Goal: Task Accomplishment & Management: Use online tool/utility

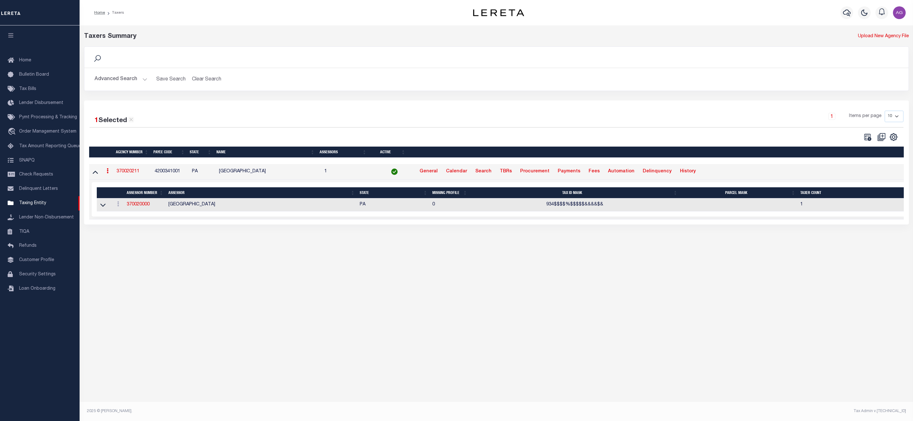
select select
click at [123, 80] on button "Advanced Search" at bounding box center [121, 79] width 53 height 12
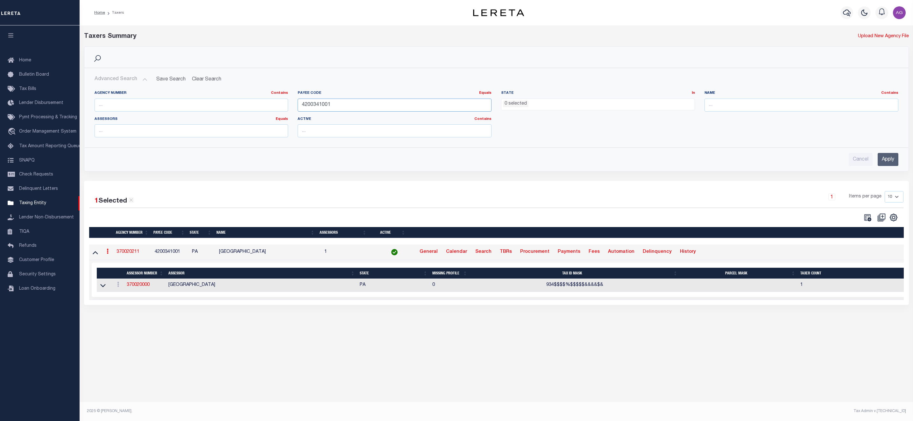
drag, startPoint x: 359, startPoint y: 104, endPoint x: 270, endPoint y: 100, distance: 89.6
click at [270, 100] on div "Agency Number Contains Contains Is Payee Code Equals Equals Is Not Equal To Is …" at bounding box center [496, 117] width 813 height 52
click at [758, 102] on input "text" at bounding box center [801, 105] width 194 height 13
type input "BUTTE COUNTY"
click at [888, 160] on input "Apply" at bounding box center [888, 159] width 21 height 13
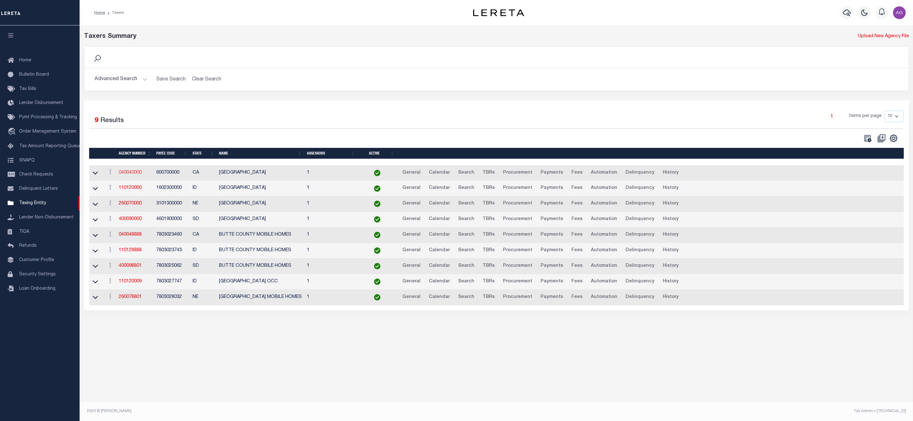
click at [137, 175] on link "040040000" at bounding box center [130, 173] width 23 height 4
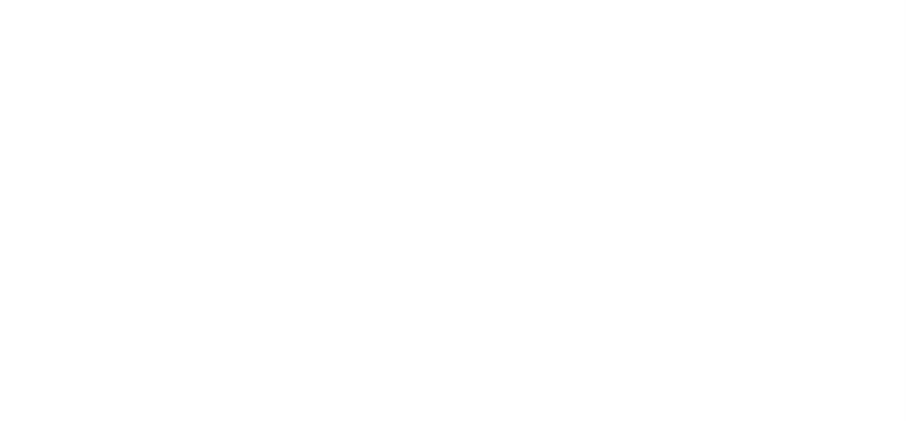
select select
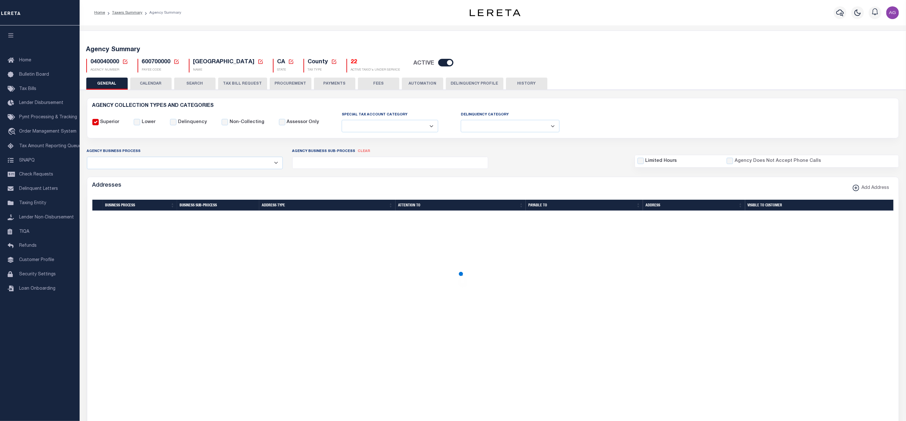
click at [161, 83] on button "CALENDAR" at bounding box center [150, 84] width 41 height 12
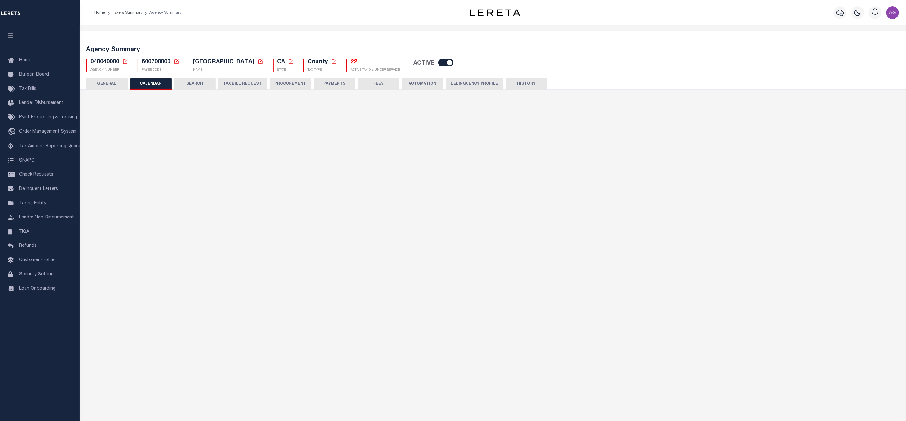
checkbox input "false"
type input "1"
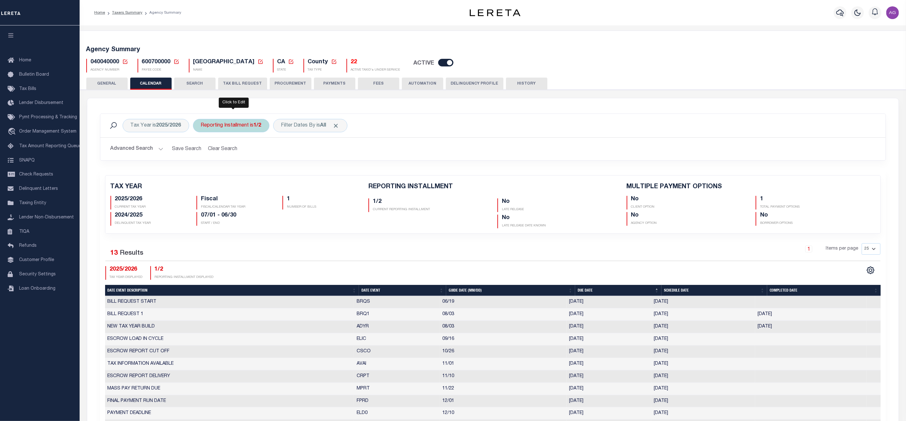
click at [248, 129] on div "Reporting Installment is 1/2" at bounding box center [231, 125] width 76 height 13
click at [286, 156] on select "1/2 2/2" at bounding box center [248, 157] width 94 height 12
select select "2/2"
click at [202, 152] on select "1/2 2/2" at bounding box center [248, 157] width 94 height 12
click at [288, 167] on input "Apply" at bounding box center [285, 171] width 19 height 11
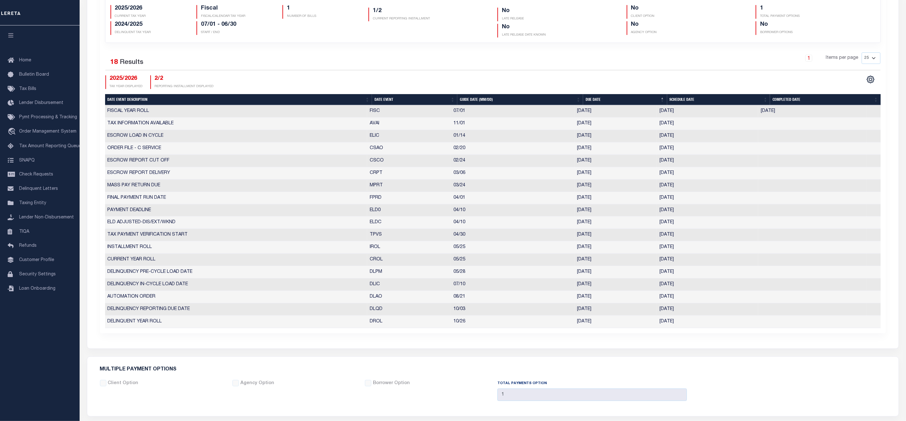
scroll to position [48, 0]
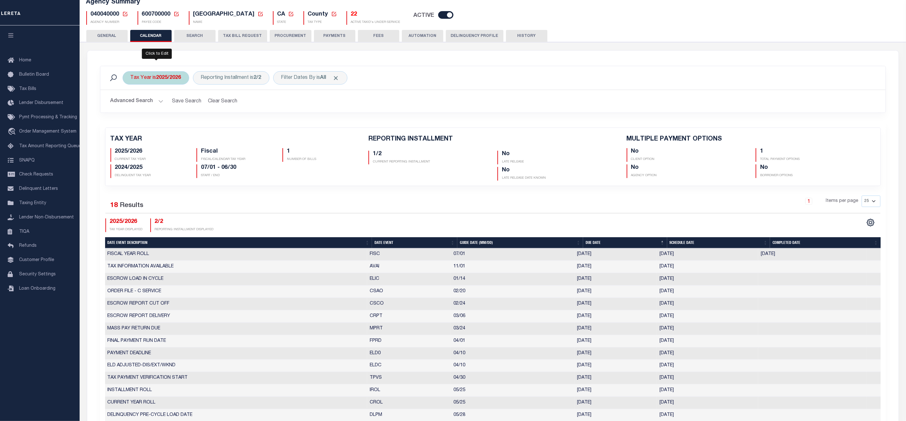
click at [172, 81] on b "2025/2026" at bounding box center [168, 77] width 25 height 5
click at [217, 108] on select "2026/2027 2025/2026 2024/2025 2023/2024 2022/2023 2021/2022 2020/2021 2019/2020…" at bounding box center [178, 109] width 94 height 12
select select "2024/2025"
click at [131, 104] on select "2026/2027 2025/2026 2024/2025 2023/2024 2022/2023 2021/2022 2020/2021 2019/2020…" at bounding box center [178, 109] width 94 height 12
click at [213, 127] on input "Apply" at bounding box center [215, 123] width 19 height 11
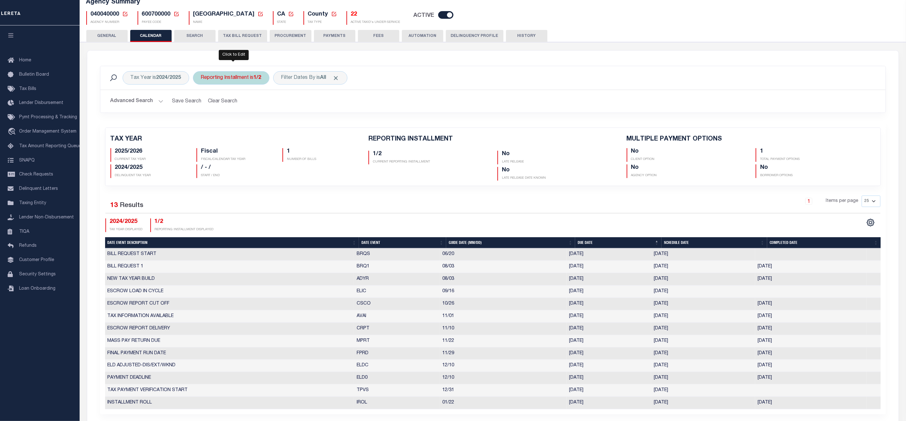
click at [258, 79] on b "1/2" at bounding box center [258, 77] width 8 height 5
click at [276, 109] on select "1/2 2/2" at bounding box center [248, 109] width 94 height 12
select select "2/2"
click at [202, 104] on select "1/2 2/2" at bounding box center [248, 109] width 94 height 12
click at [286, 128] on input "Apply" at bounding box center [285, 123] width 19 height 11
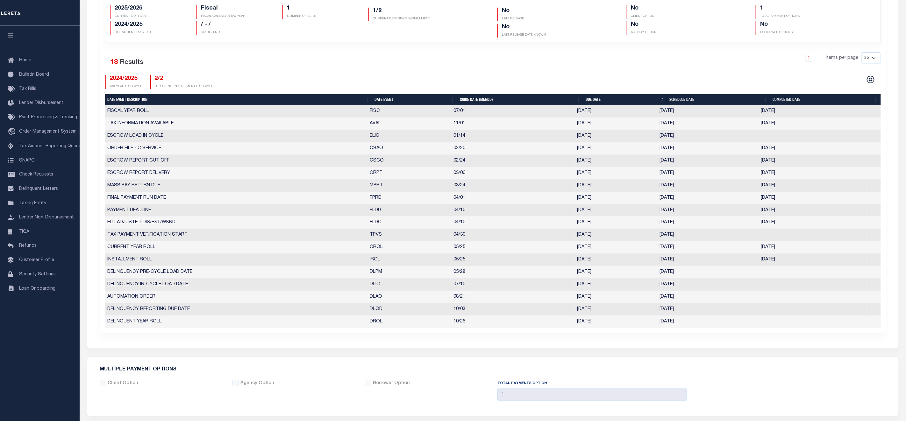
scroll to position [143, 0]
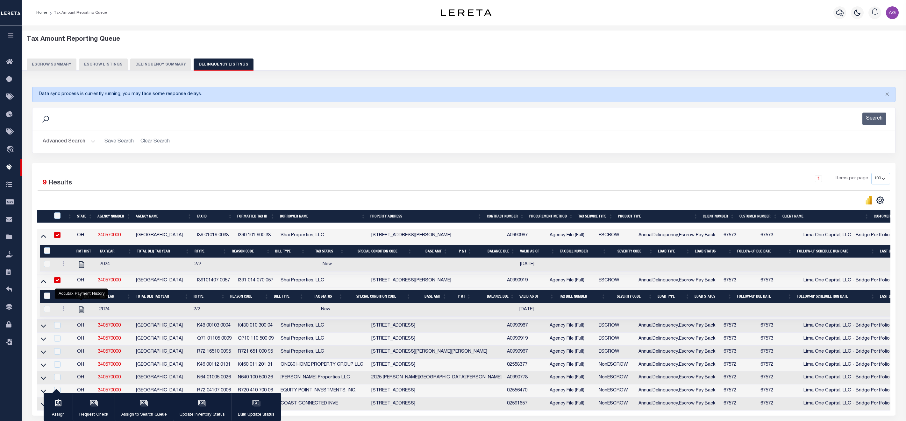
select select
click at [168, 66] on button "Delinquency Summary" at bounding box center [160, 65] width 61 height 12
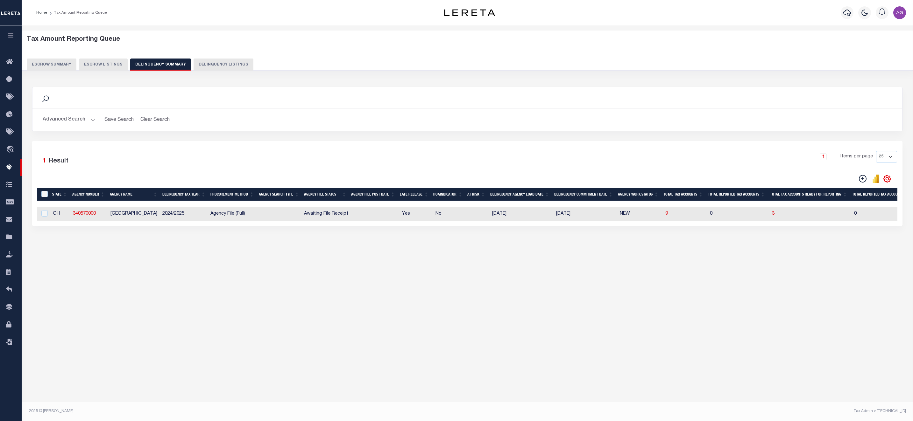
click at [76, 124] on button "Advanced Search" at bounding box center [69, 120] width 53 height 12
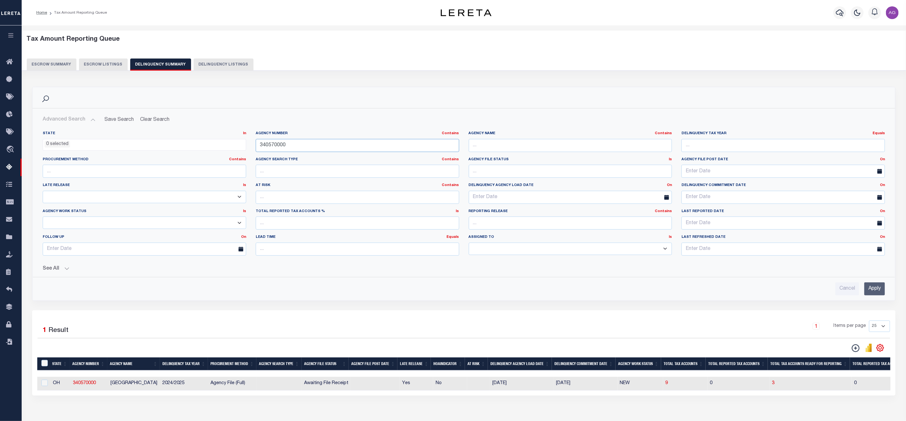
click at [299, 146] on input "340570000" at bounding box center [357, 145] width 203 height 13
click at [885, 285] on div "Cancel Apply" at bounding box center [464, 287] width 852 height 18
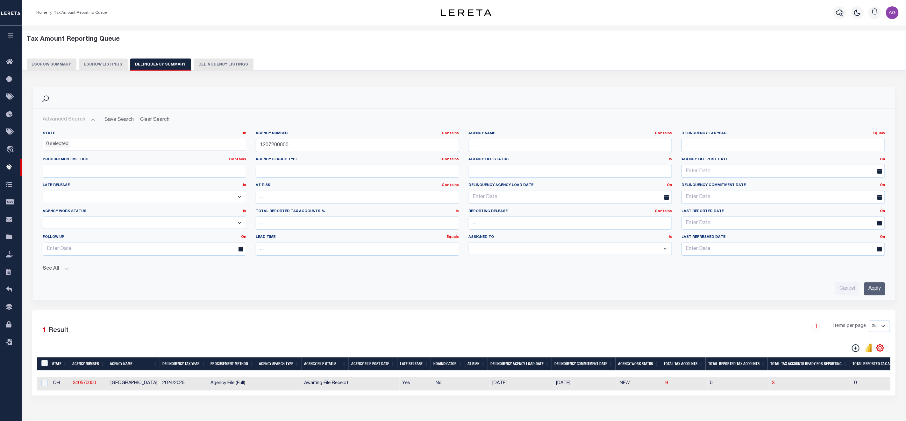
click at [881, 289] on input "Apply" at bounding box center [874, 289] width 21 height 13
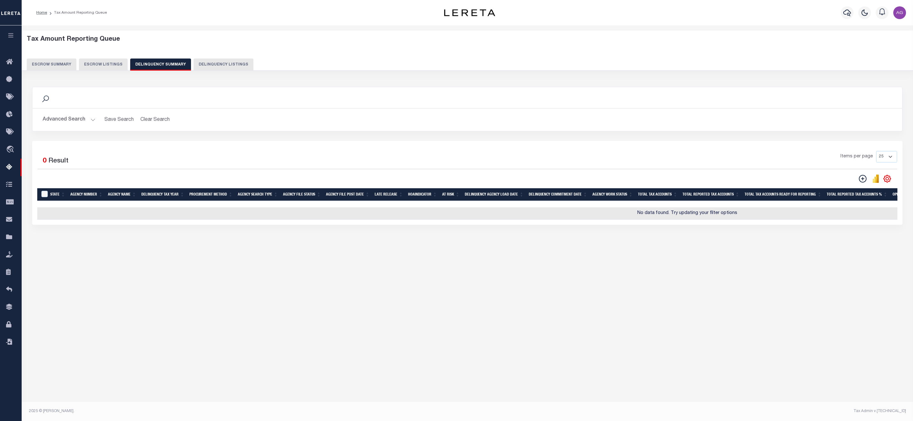
click at [83, 118] on button "Advanced Search" at bounding box center [69, 120] width 53 height 12
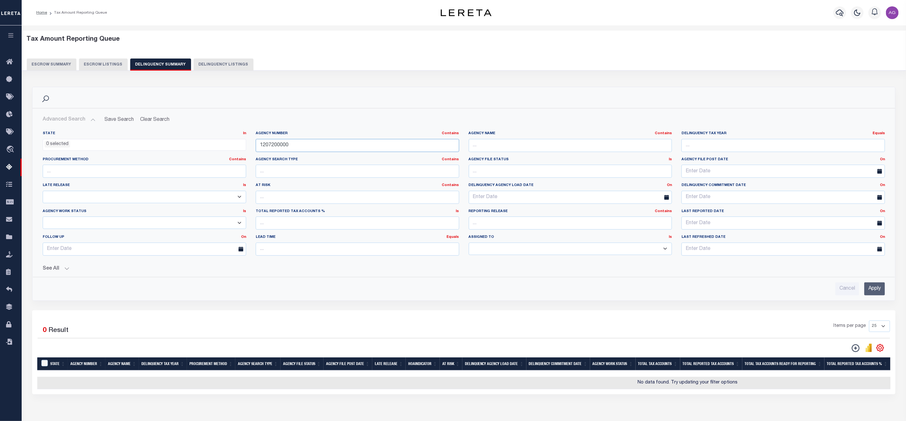
click at [317, 146] on input "1207200000" at bounding box center [357, 145] width 203 height 13
drag, startPoint x: 283, startPoint y: 146, endPoint x: 318, endPoint y: 145, distance: 35.4
click at [318, 145] on input "1207200000" at bounding box center [357, 145] width 203 height 13
type input "1207200"
click at [878, 294] on input "Apply" at bounding box center [874, 289] width 21 height 13
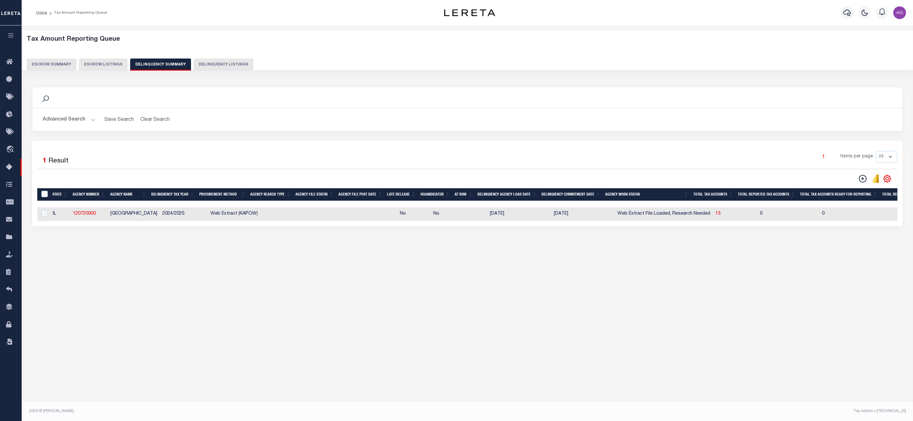
click at [53, 265] on div "Tax Amount Reporting Queue Escrow Summary Escrow Listings In" at bounding box center [468, 148] width 888 height 233
drag, startPoint x: 101, startPoint y: 217, endPoint x: 69, endPoint y: 218, distance: 31.5
click at [69, 218] on tr "IL 120720000 PEORIA COUNTY 2024/2025 Web Extract (KAPOW) No No 07/08/2025 09/26…" at bounding box center [749, 215] width 1425 height 14
copy tr "120720000"
click at [715, 216] on span "13" at bounding box center [717, 214] width 5 height 4
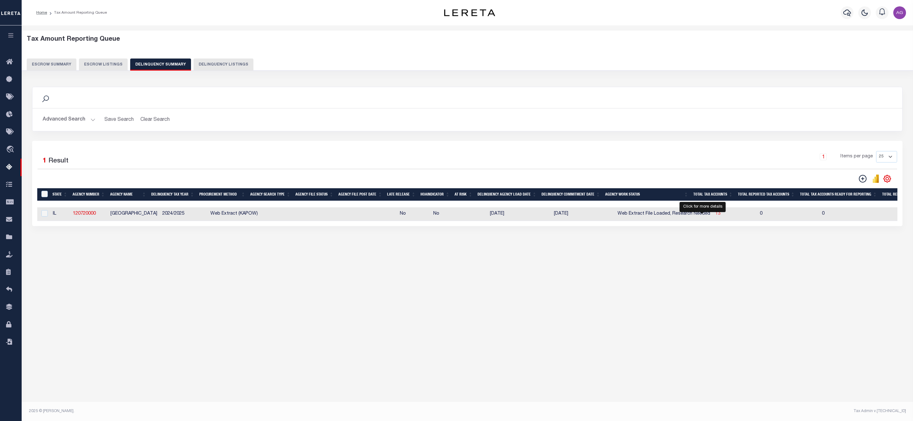
select select "100"
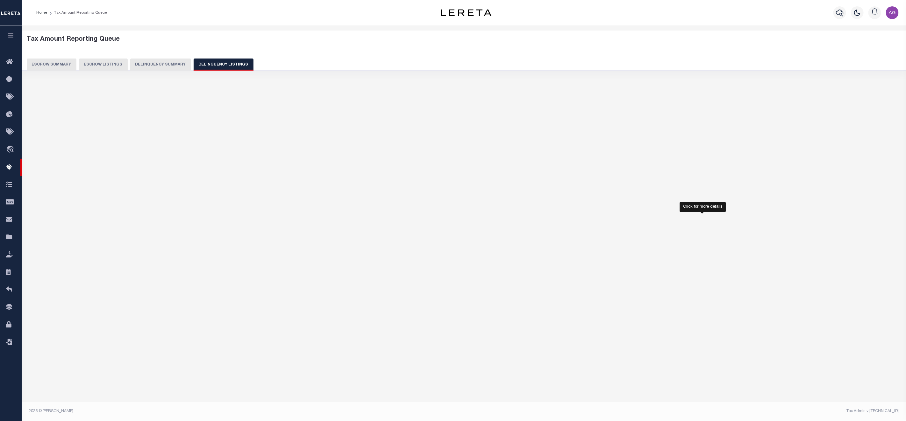
select select "100"
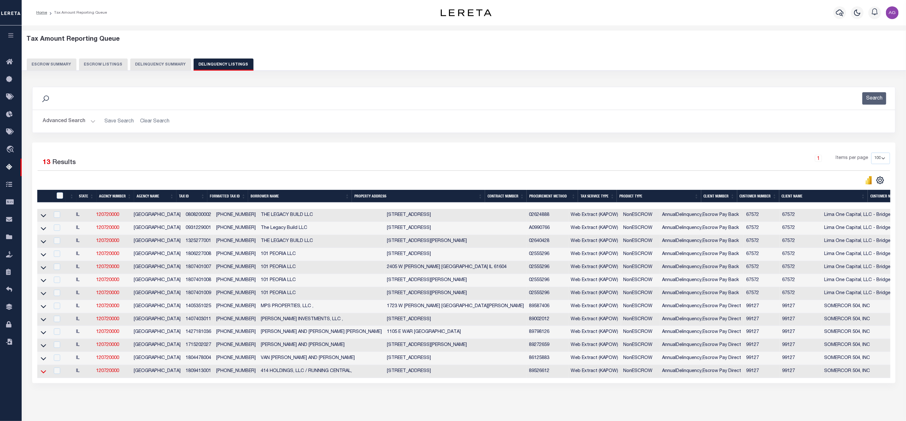
click at [44, 374] on icon at bounding box center [43, 372] width 5 height 3
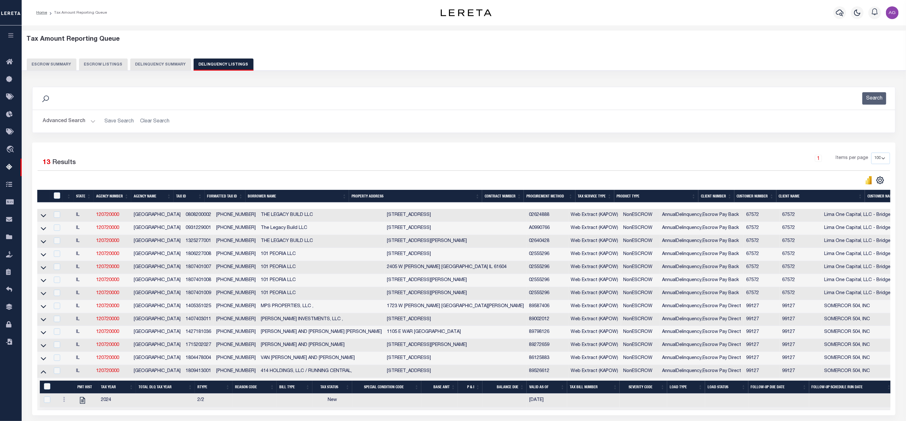
scroll to position [60, 0]
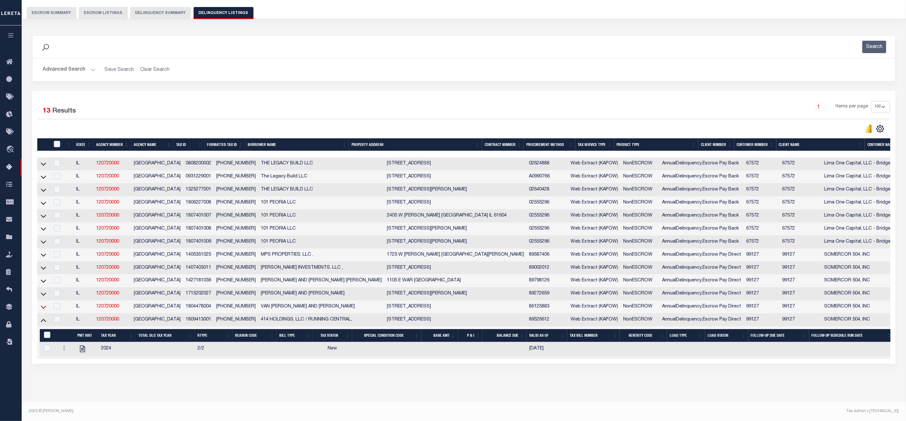
click at [43, 304] on icon at bounding box center [43, 307] width 5 height 7
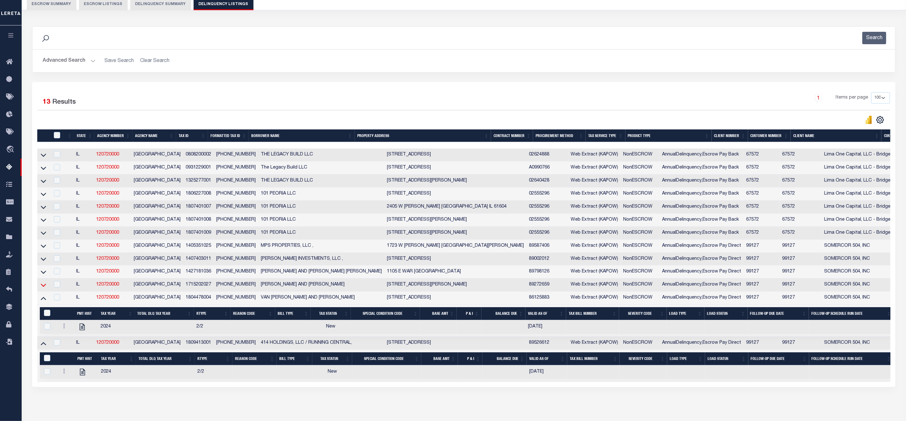
click at [43, 287] on icon at bounding box center [43, 285] width 5 height 3
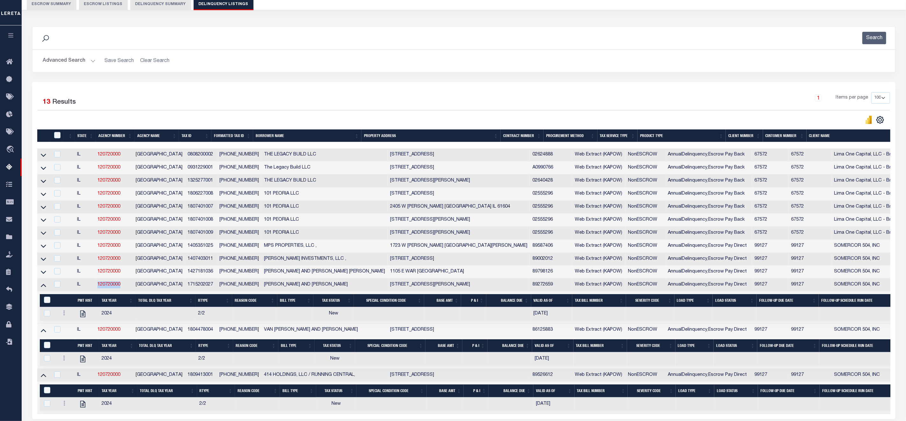
drag, startPoint x: 127, startPoint y: 289, endPoint x: 97, endPoint y: 290, distance: 29.9
click at [97, 290] on td "120720000" at bounding box center [114, 285] width 38 height 13
checkbox input "true"
copy link "120720000"
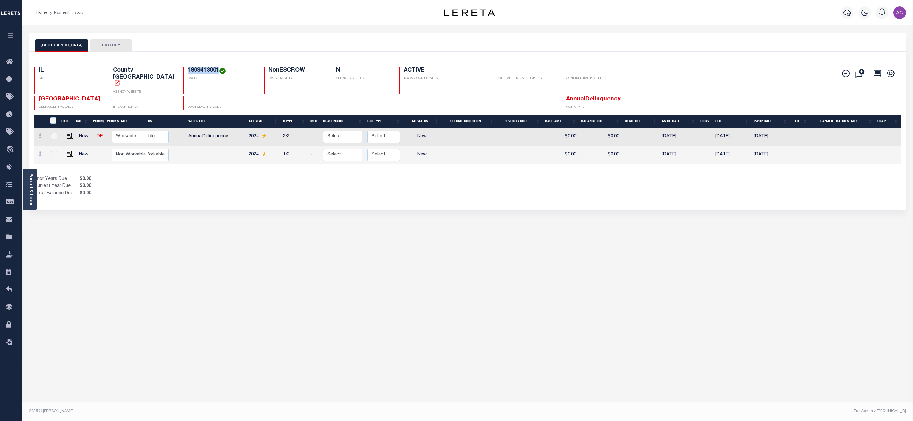
drag, startPoint x: 172, startPoint y: 71, endPoint x: 204, endPoint y: 70, distance: 32.5
click at [204, 70] on div "1809413001 TAX ID" at bounding box center [220, 80] width 74 height 27
copy h4 "1809413001"
click at [400, 333] on div "PEORIA COUNTY HISTORY Selected 2 Results" at bounding box center [467, 212] width 887 height 359
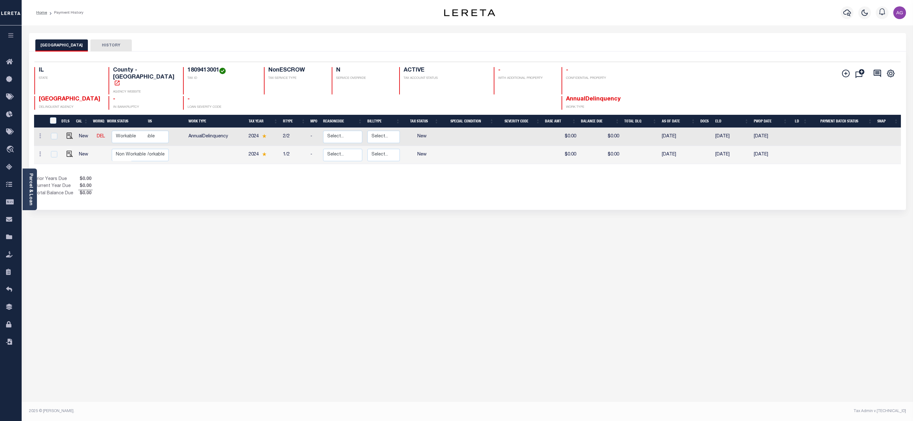
click at [484, 380] on div "PEORIA COUNTY HISTORY Selected 2 Results" at bounding box center [467, 212] width 887 height 359
drag, startPoint x: 172, startPoint y: 71, endPoint x: 204, endPoint y: 69, distance: 31.9
click at [204, 69] on div "1804478004 TAX ID" at bounding box center [220, 80] width 74 height 27
click at [183, 73] on div "1804478004 TAX ID" at bounding box center [220, 80] width 74 height 27
drag, startPoint x: 179, startPoint y: 71, endPoint x: 204, endPoint y: 69, distance: 25.5
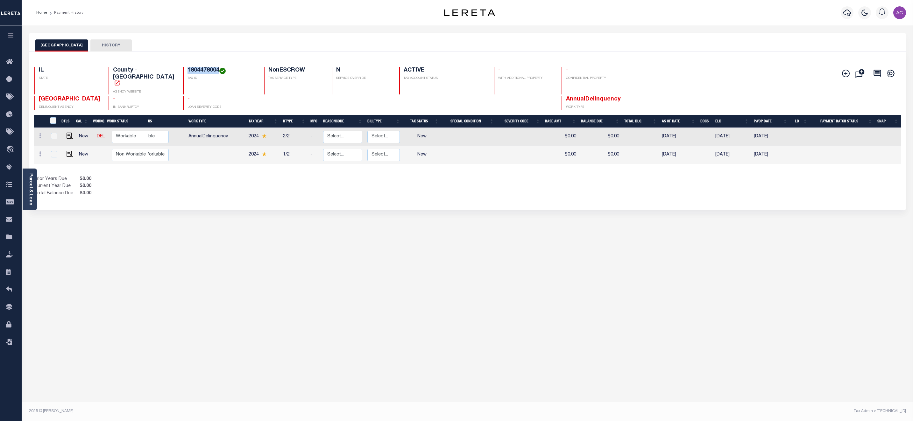
click at [204, 69] on h4 "1804478004" at bounding box center [221, 70] width 69 height 7
copy h4 "1804478004"
click at [254, 286] on div "PEORIA COUNTY HISTORY Selected 2 Results" at bounding box center [467, 212] width 887 height 359
drag, startPoint x: 172, startPoint y: 73, endPoint x: 203, endPoint y: 73, distance: 31.5
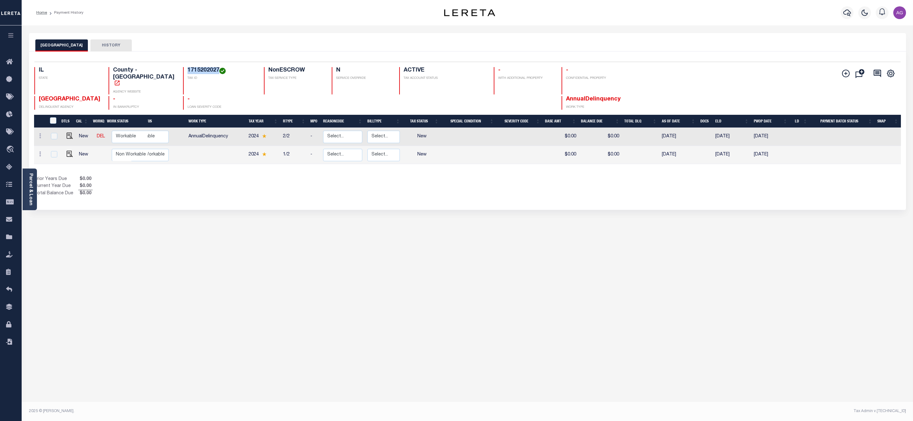
click at [203, 73] on div "1715202027 TAX ID" at bounding box center [220, 80] width 74 height 27
copy h4 "1715202027"
click at [305, 229] on div "PEORIA COUNTY HISTORY Selected 2 Results" at bounding box center [467, 212] width 887 height 359
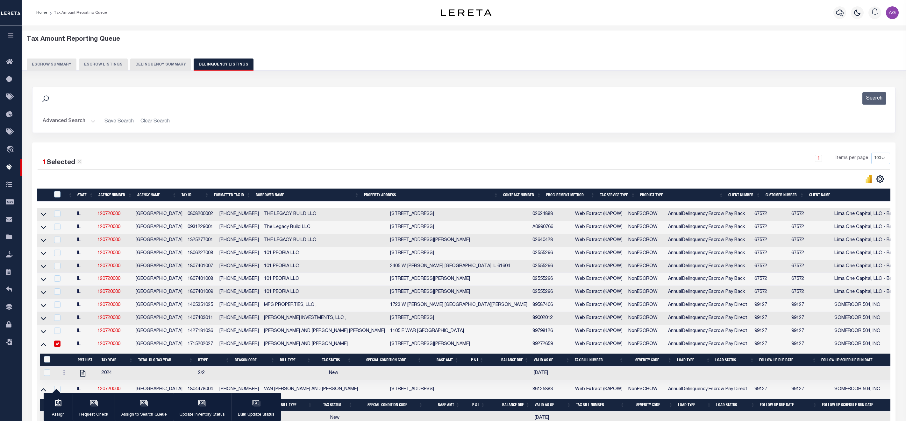
select select "100"
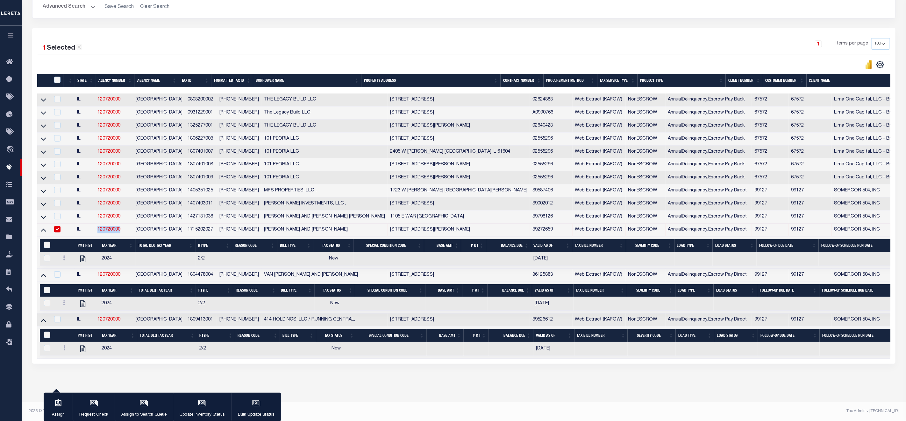
scroll to position [0, 282]
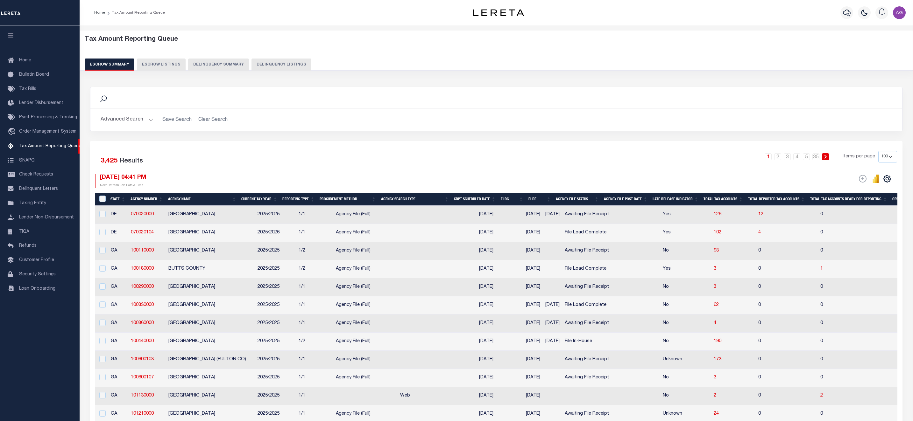
click at [216, 70] on button "Delinquency Summary" at bounding box center [218, 65] width 61 height 12
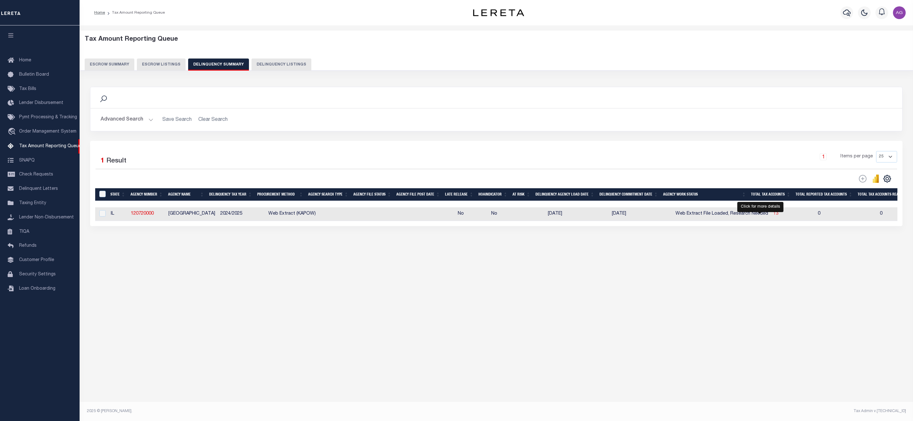
click at [773, 216] on span "13" at bounding box center [775, 214] width 5 height 4
select select "100"
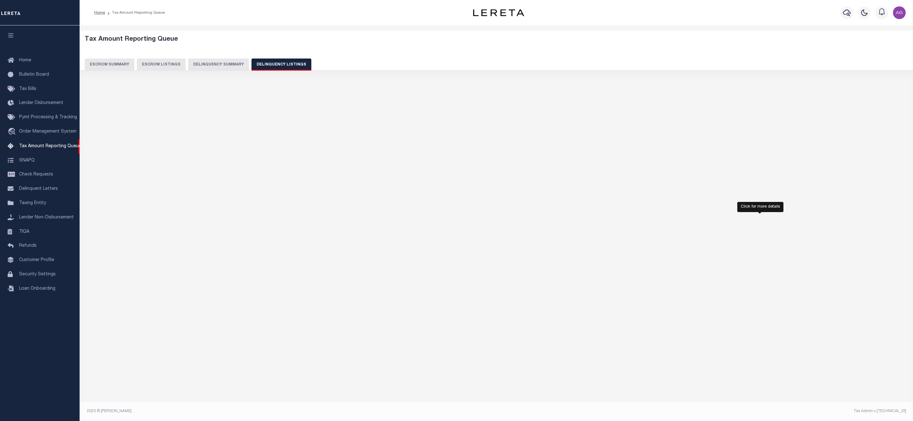
select select "100"
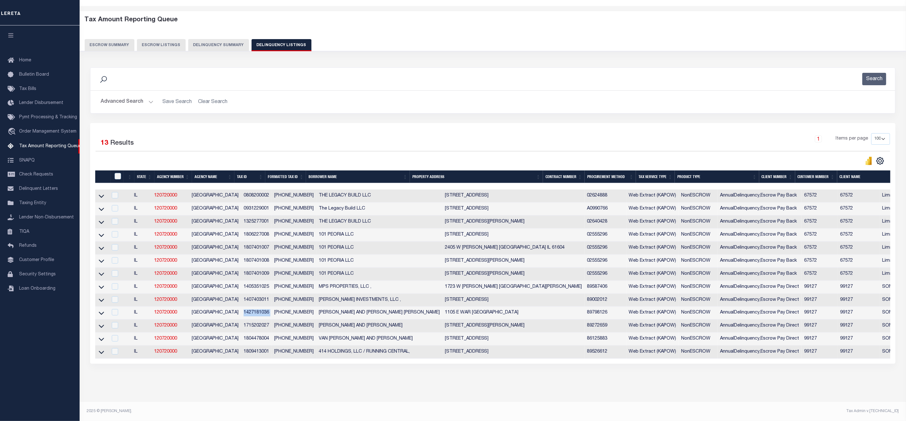
drag, startPoint x: 238, startPoint y: 310, endPoint x: 266, endPoint y: 310, distance: 28.0
click at [266, 310] on tr "IL 120720000 PEORIA COUNTY 1427181036 14-27-181-036 JEFF A. BROCKAMP AND NANETT…" at bounding box center [655, 313] width 1120 height 13
click at [213, 39] on button "Delinquency Summary" at bounding box center [218, 45] width 61 height 12
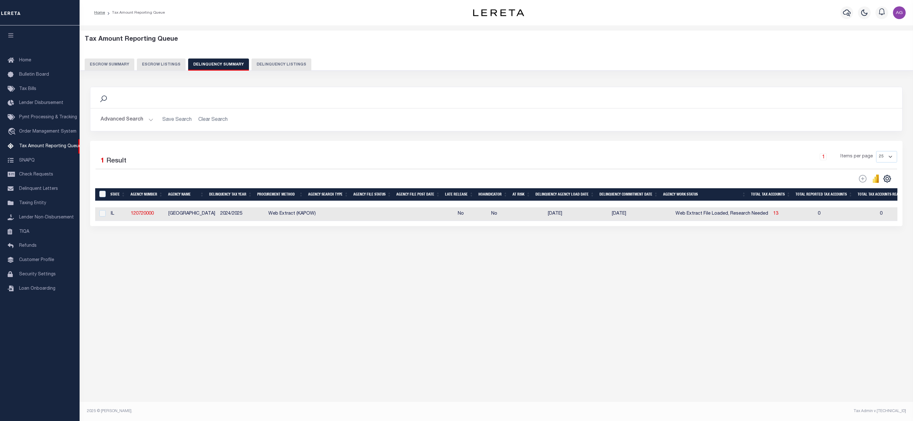
click at [145, 122] on button "Advanced Search" at bounding box center [127, 120] width 53 height 12
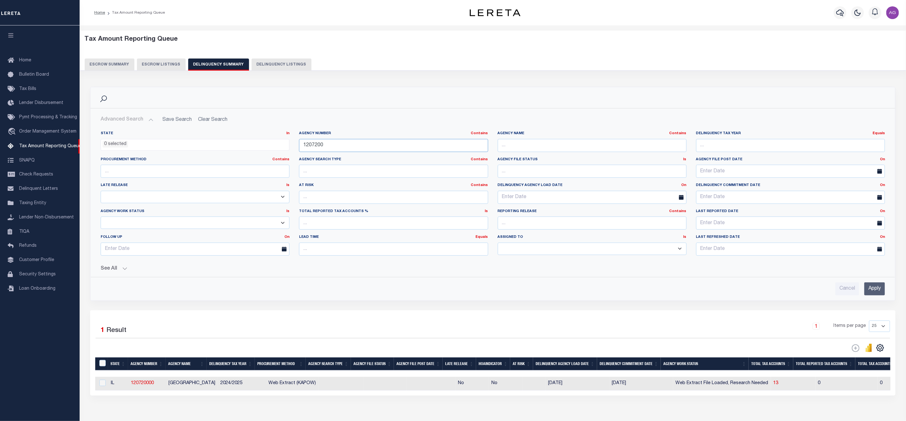
click at [359, 145] on input "1207200" at bounding box center [393, 145] width 189 height 13
click at [878, 288] on input "Apply" at bounding box center [874, 289] width 21 height 13
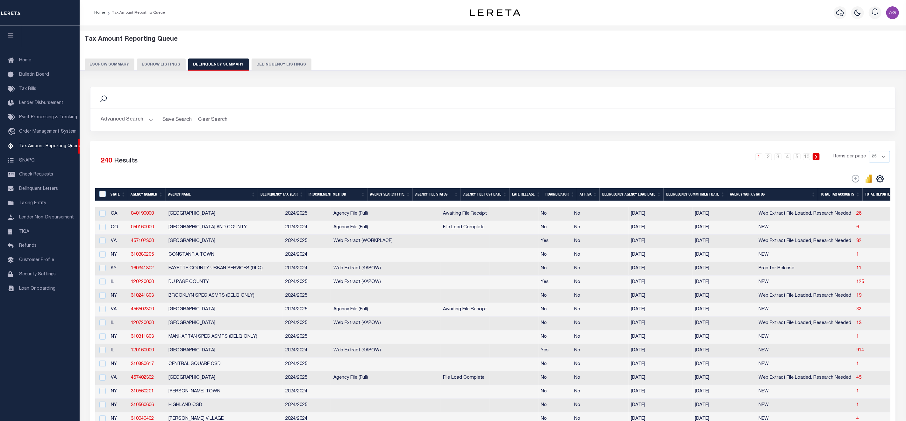
scroll to position [48, 0]
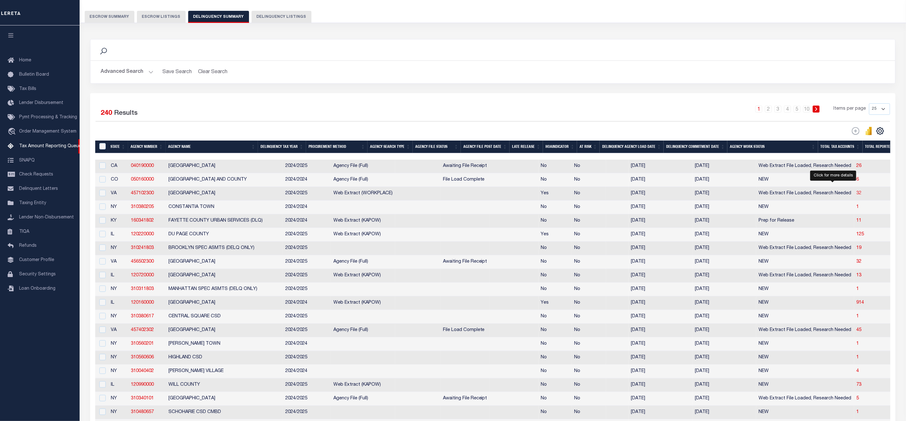
click at [856, 196] on span "32" at bounding box center [858, 193] width 5 height 4
select select "100"
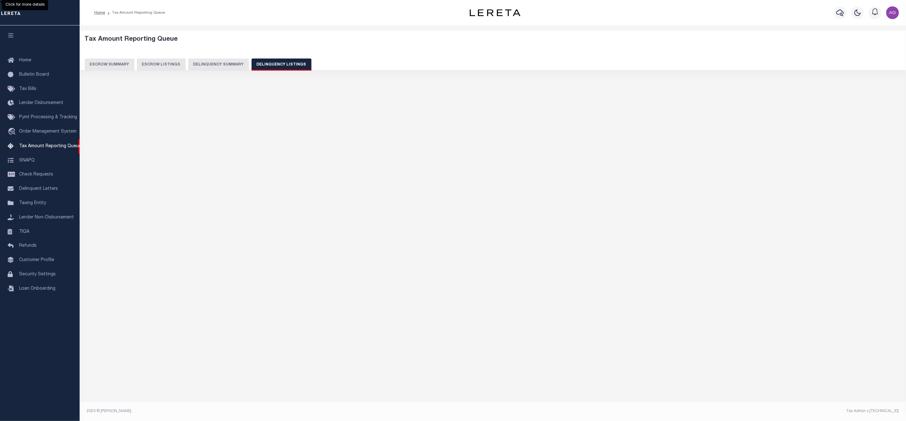
scroll to position [0, 0]
select select "100"
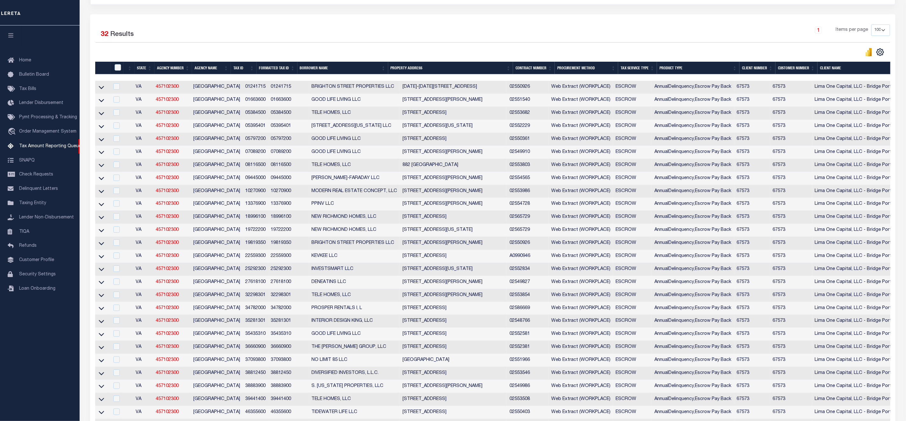
drag, startPoint x: 478, startPoint y: 79, endPoint x: -2, endPoint y: 86, distance: 479.8
click at [0, 86] on html "Home Tax Amount Reporting Queue Profile" at bounding box center [453, 216] width 906 height 688
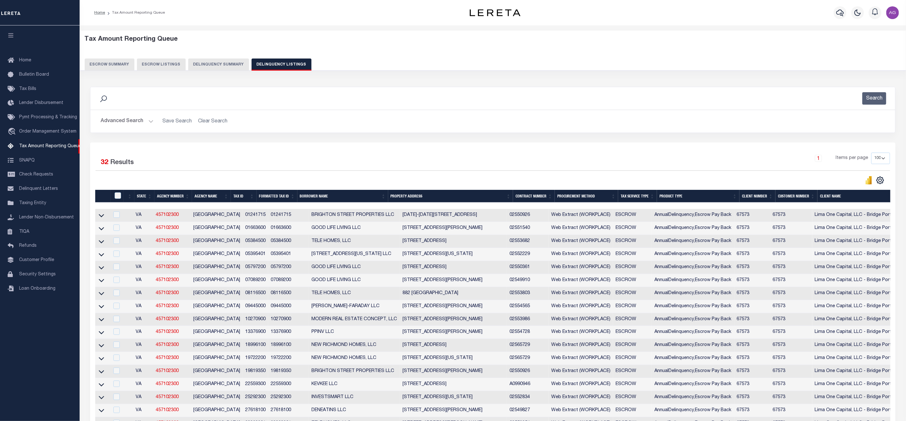
click at [209, 62] on button "Delinquency Summary" at bounding box center [218, 65] width 61 height 12
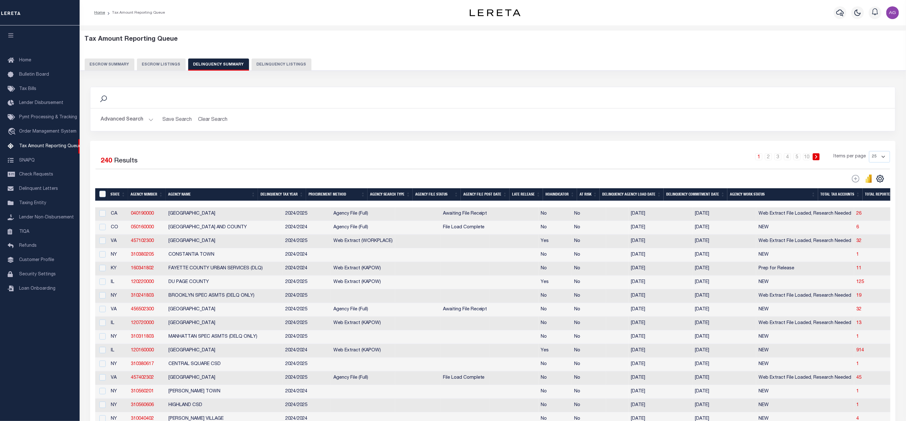
scroll to position [95, 0]
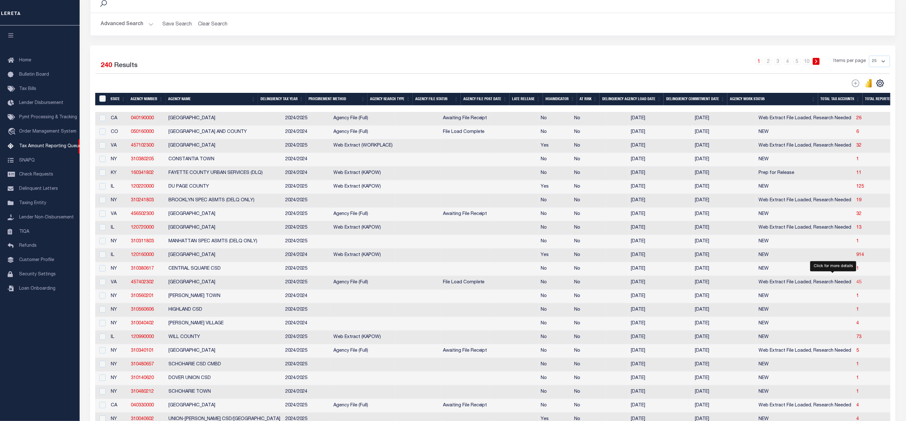
click at [856, 285] on span "45" at bounding box center [858, 282] width 5 height 4
select select "100"
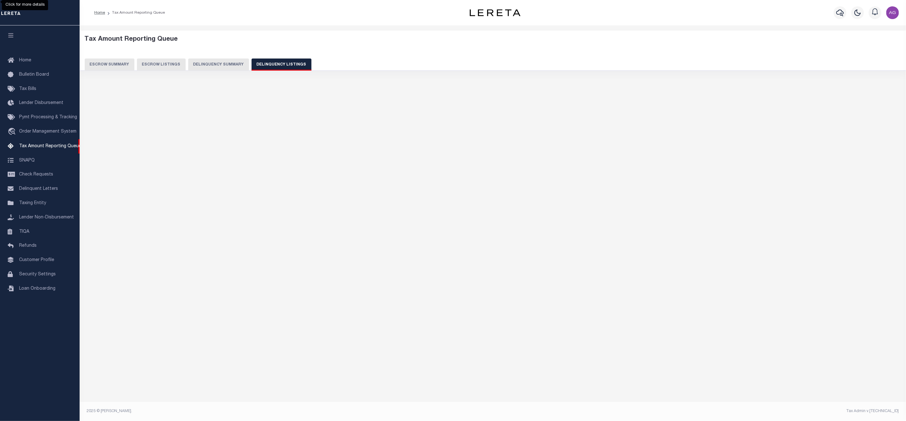
select select "100"
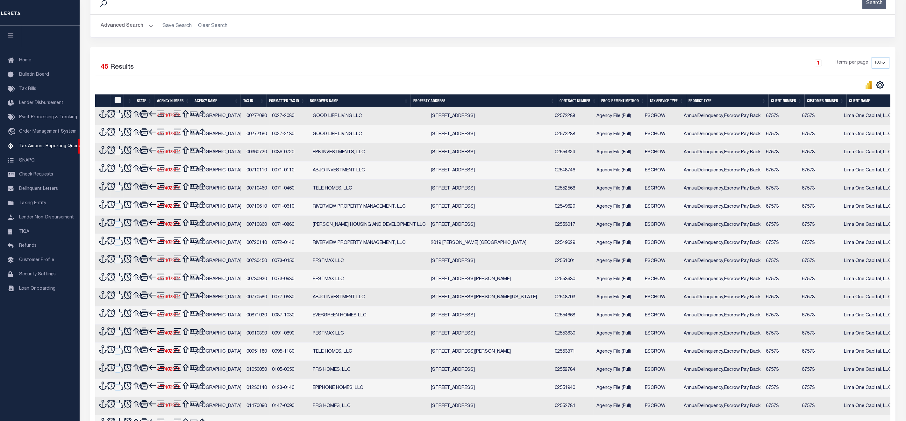
scroll to position [0, 0]
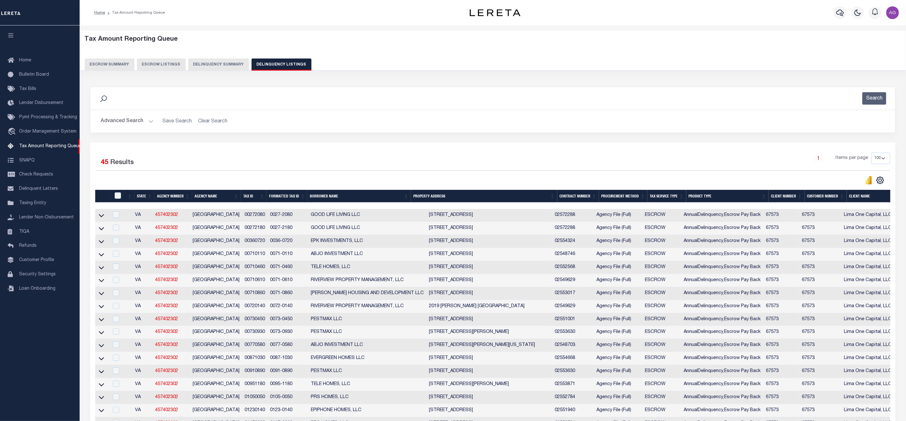
click at [826, 206] on div at bounding box center [636, 206] width 1082 height 6
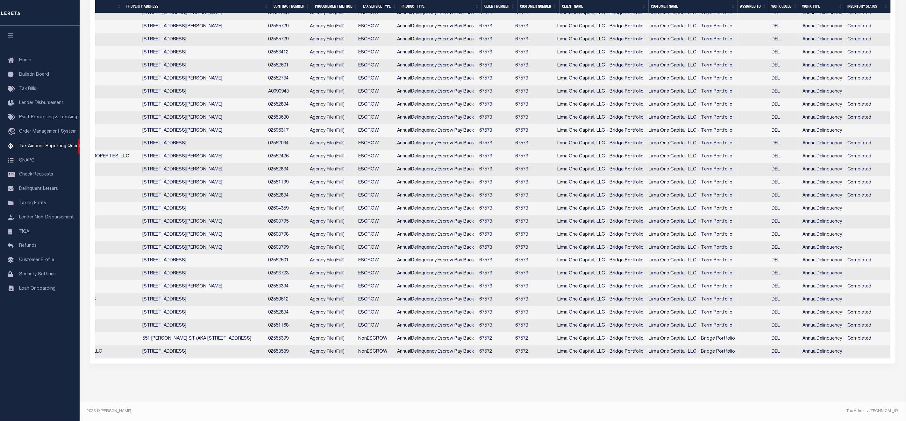
scroll to position [442, 0]
drag, startPoint x: 829, startPoint y: 360, endPoint x: 409, endPoint y: 376, distance: 420.5
click at [409, 376] on div "Data sync process is currently running, you may face some response delays. Sear…" at bounding box center [493, 17] width 814 height 732
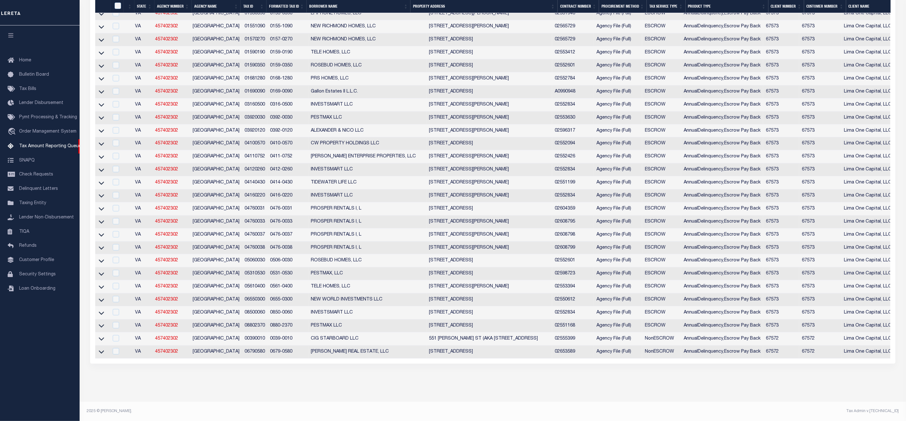
click at [101, 242] on td at bounding box center [101, 248] width 13 height 13
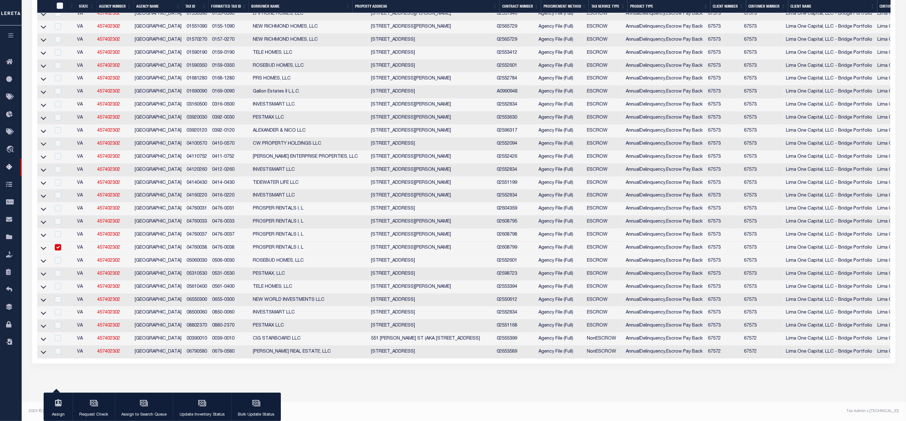
scroll to position [428, 0]
click at [59, 251] on input "checkbox" at bounding box center [58, 248] width 6 height 6
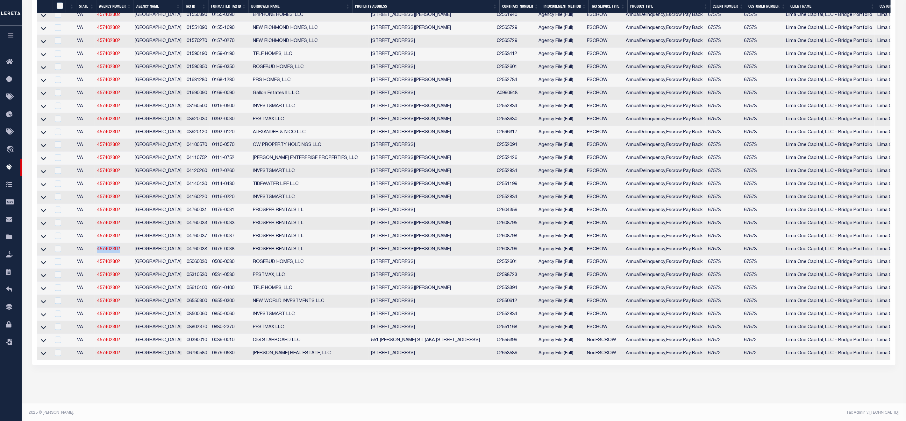
drag, startPoint x: 96, startPoint y: 258, endPoint x: 124, endPoint y: 260, distance: 28.4
click at [124, 257] on td "457402302" at bounding box center [114, 250] width 38 height 13
copy link "457402302"
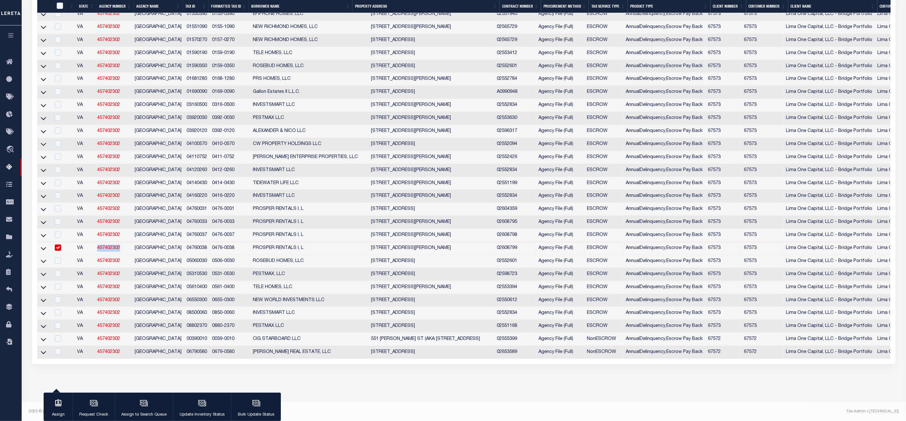
copy link "457402302"
drag, startPoint x: 185, startPoint y: 259, endPoint x: 205, endPoint y: 257, distance: 20.1
click at [205, 255] on td "04760038" at bounding box center [196, 248] width 25 height 13
copy td "04760038"
checkbox input "false"
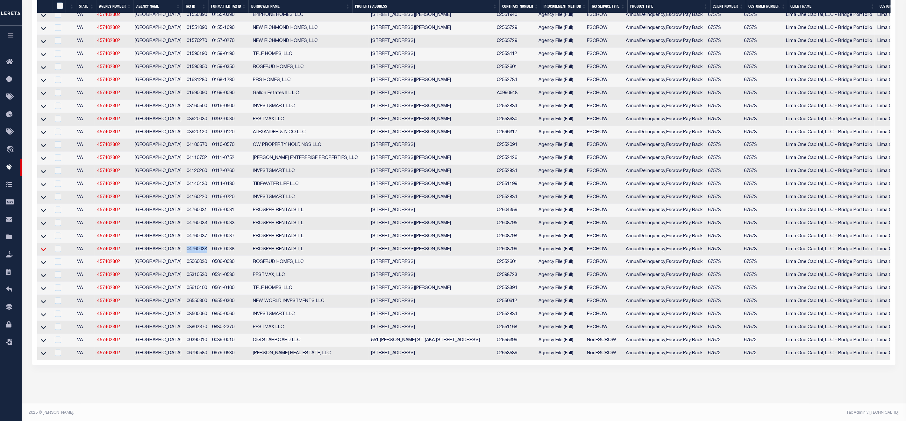
click at [43, 253] on icon at bounding box center [43, 249] width 5 height 7
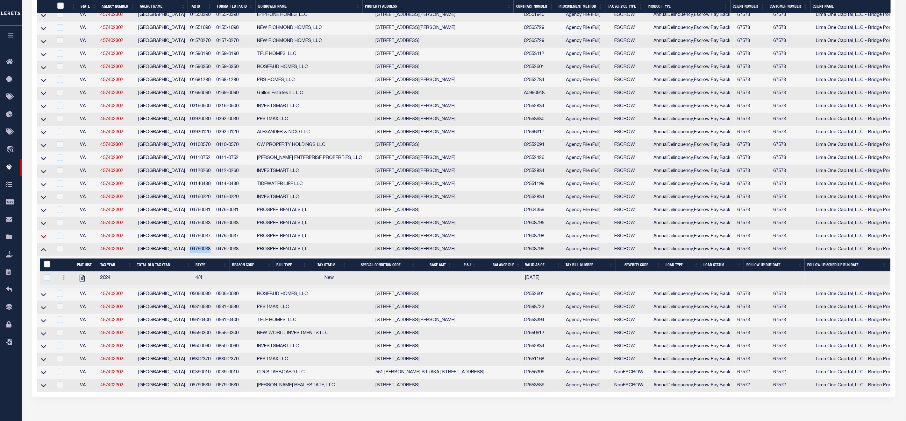
click at [42, 239] on icon at bounding box center [43, 237] width 5 height 3
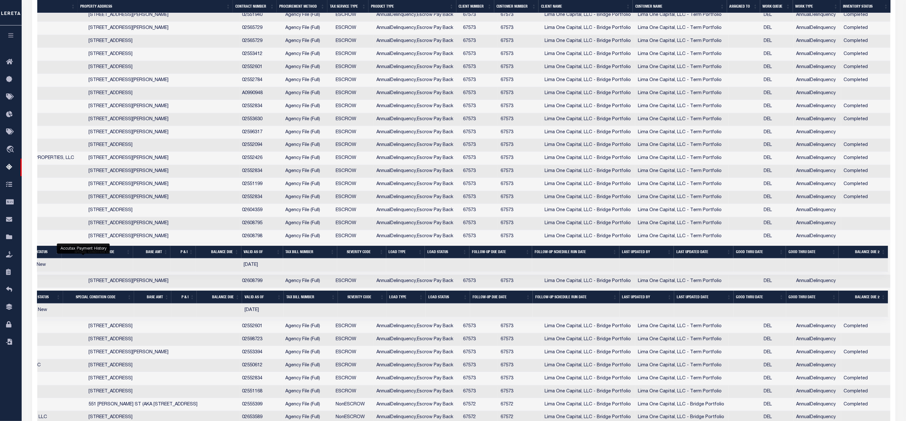
scroll to position [0, 0]
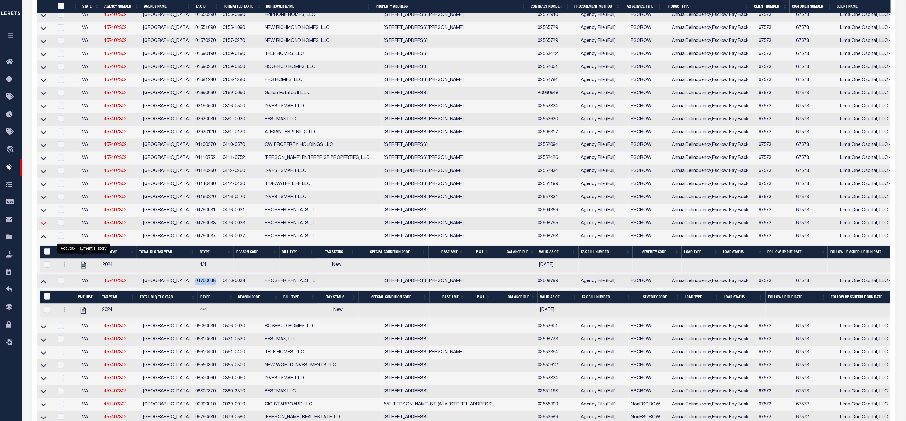
click at [43, 227] on icon at bounding box center [43, 223] width 5 height 7
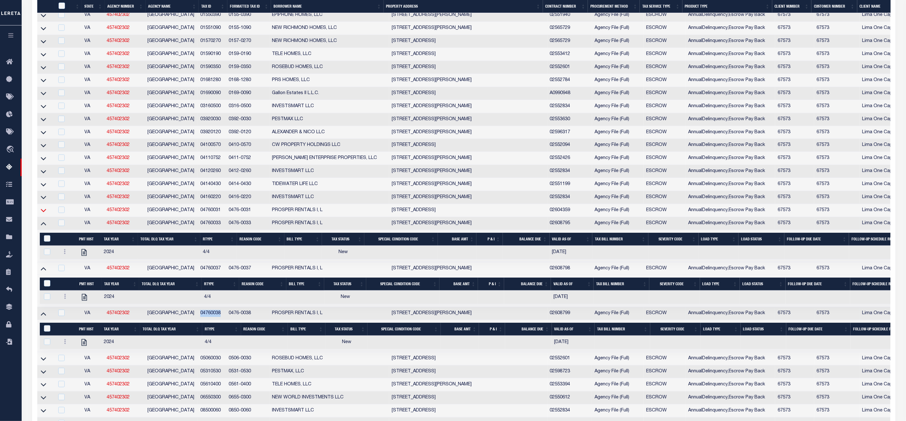
click at [45, 213] on icon at bounding box center [43, 210] width 5 height 3
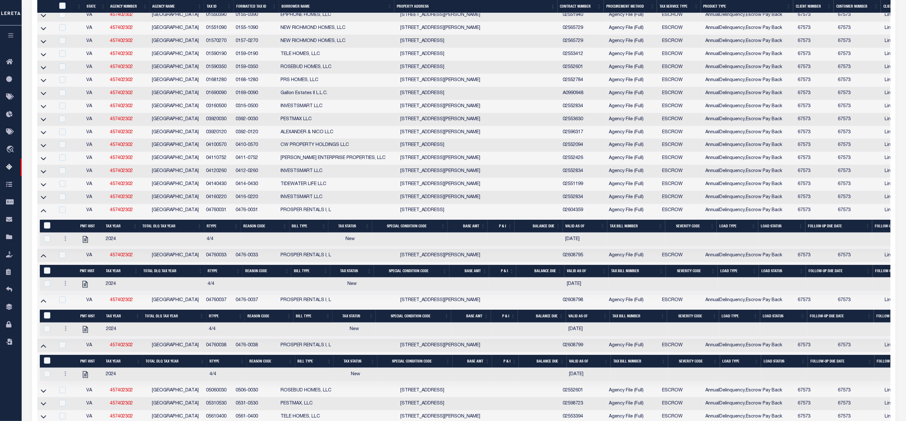
drag, startPoint x: 627, startPoint y: 15, endPoint x: 630, endPoint y: 16, distance: 3.3
click at [630, 16] on div at bounding box center [463, 14] width 853 height 6
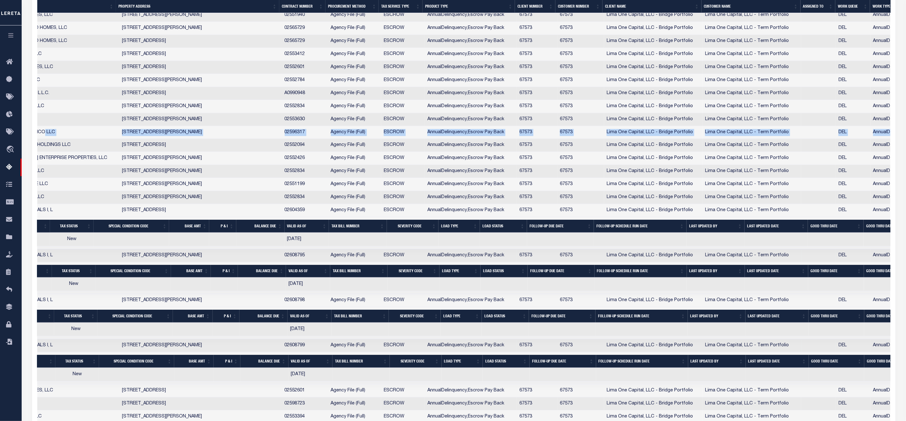
scroll to position [0, 137]
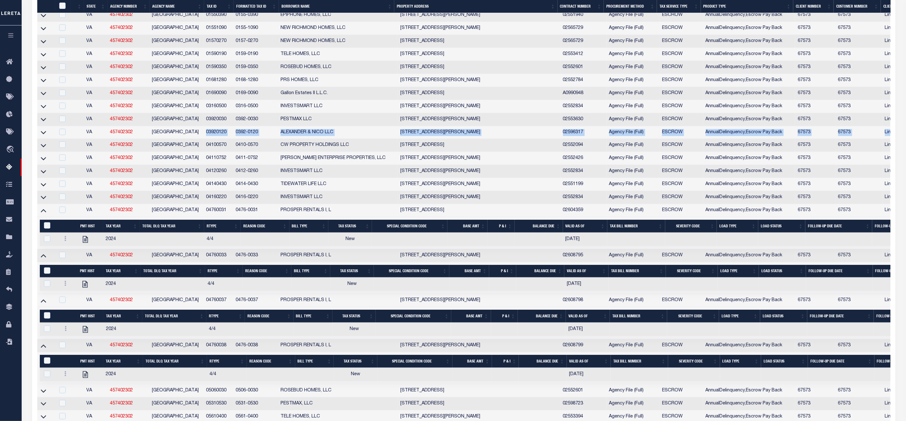
drag, startPoint x: 845, startPoint y: 138, endPoint x: 204, endPoint y: 141, distance: 641.8
click at [204, 139] on tr "VA 457402302 PORTSMOUTH CITY 03920120 0392-0120 ALEXANDER & NICO LLC 24 RADFORD…" at bounding box center [644, 132] width 1215 height 13
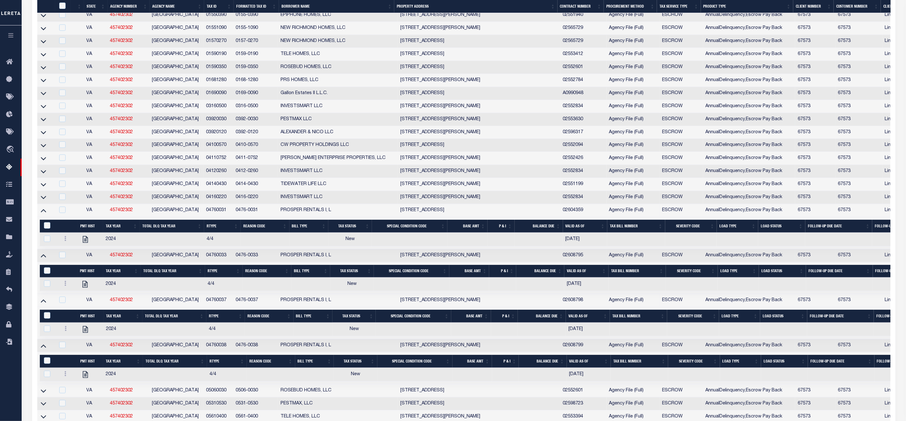
click at [220, 126] on td "03920030" at bounding box center [217, 119] width 29 height 13
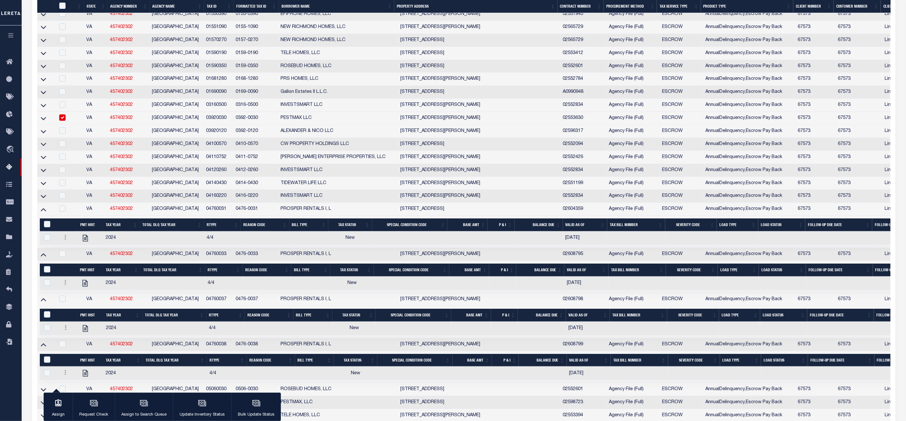
scroll to position [426, 0]
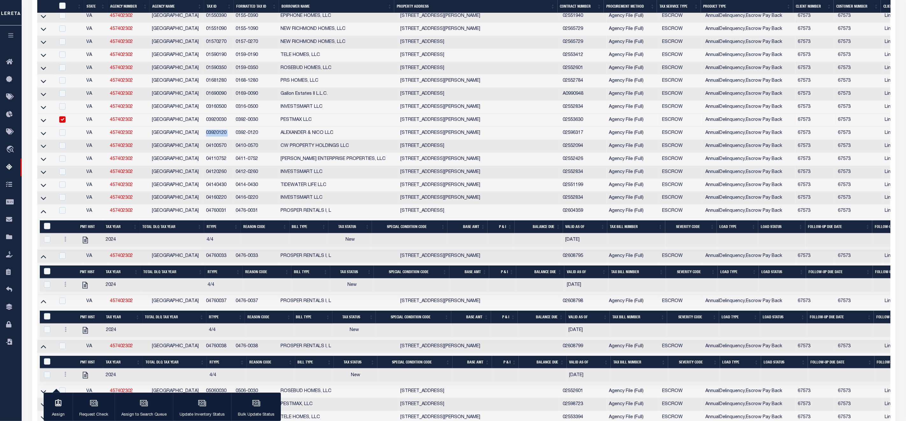
drag, startPoint x: 204, startPoint y: 138, endPoint x: 233, endPoint y: 138, distance: 29.6
click at [233, 138] on tr "VA 457402302 PORTSMOUTH CITY 03920120 0392-0120 ALEXANDER & NICO LLC 24 RADFORD…" at bounding box center [644, 133] width 1215 height 13
copy td "03920120"
click at [61, 123] on input "checkbox" at bounding box center [62, 120] width 6 height 6
checkbox input "false"
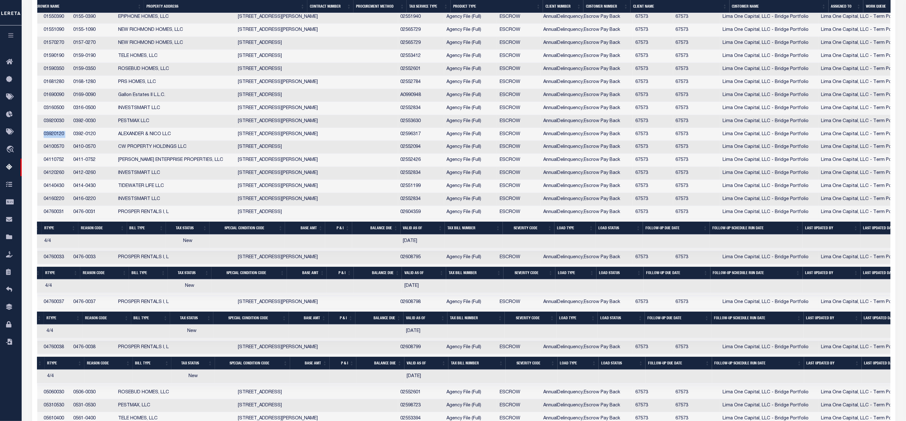
scroll to position [0, 335]
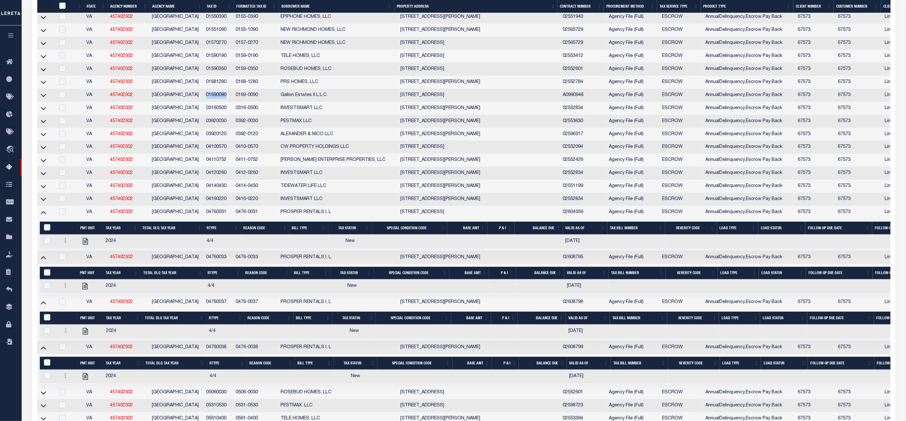
drag, startPoint x: 206, startPoint y: 103, endPoint x: 228, endPoint y: 104, distance: 22.6
click at [228, 102] on td "01690090" at bounding box center [217, 95] width 29 height 13
checkbox input "true"
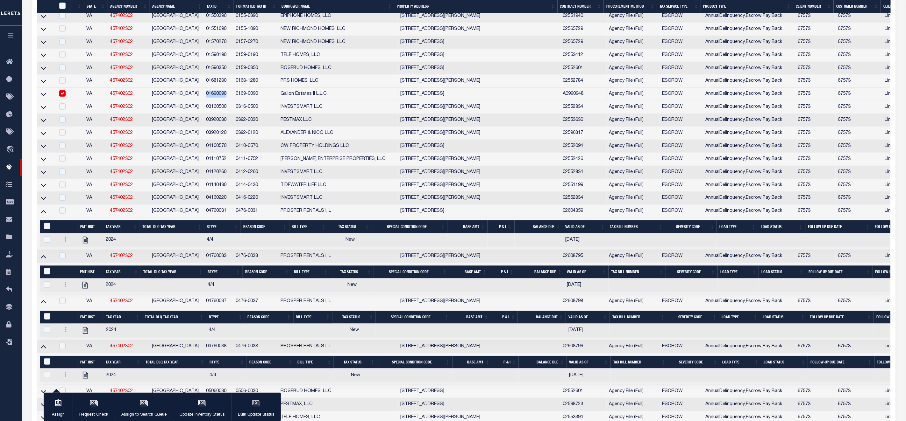
copy td "01690090"
click at [43, 96] on icon at bounding box center [43, 94] width 5 height 3
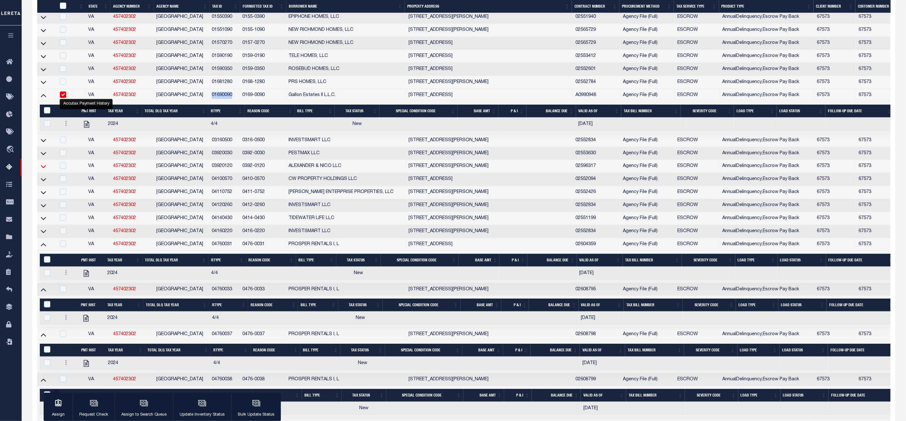
click at [43, 170] on icon at bounding box center [43, 166] width 5 height 7
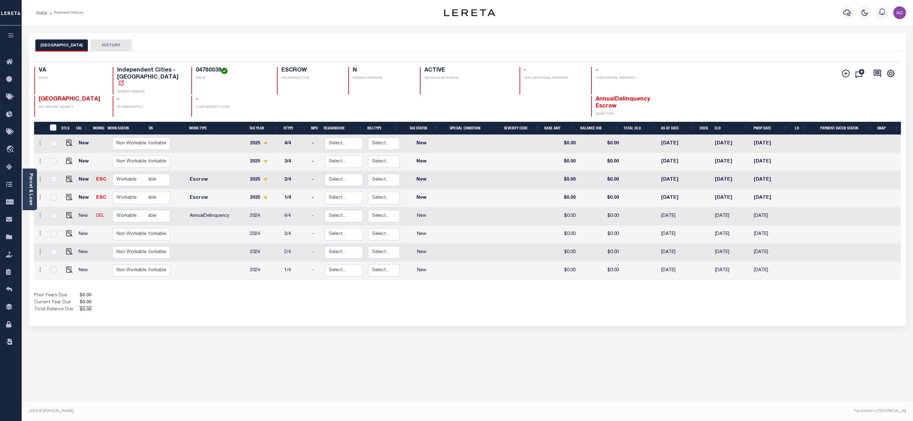
click at [338, 340] on div "PORTSMOUTH CITY HISTORY Selected 8 Results" at bounding box center [467, 212] width 887 height 359
drag, startPoint x: 183, startPoint y: 69, endPoint x: 208, endPoint y: 69, distance: 24.8
click at [208, 69] on h4 "04760037" at bounding box center [233, 70] width 74 height 7
copy h4 "04760037"
click at [370, 366] on div "PORTSMOUTH CITY HISTORY Selected 8 Results" at bounding box center [467, 212] width 887 height 359
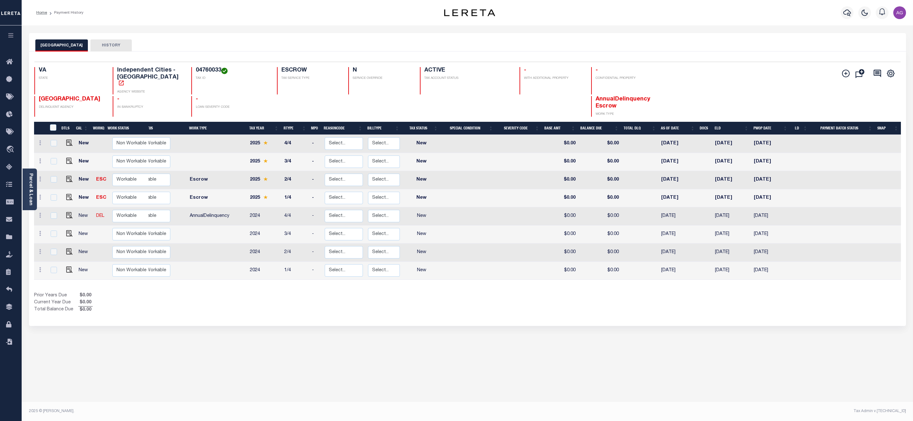
click at [242, 354] on div "PORTSMOUTH CITY HISTORY Selected 8 Results" at bounding box center [467, 212] width 887 height 359
drag, startPoint x: 183, startPoint y: 67, endPoint x: 209, endPoint y: 70, distance: 25.3
click at [209, 70] on h4 "04760031" at bounding box center [233, 70] width 74 height 7
copy h4 "04760031"
click at [367, 312] on div "Selected 8 Results 1 Items per page 25 50 100 VA STATE 04760031" at bounding box center [467, 189] width 877 height 275
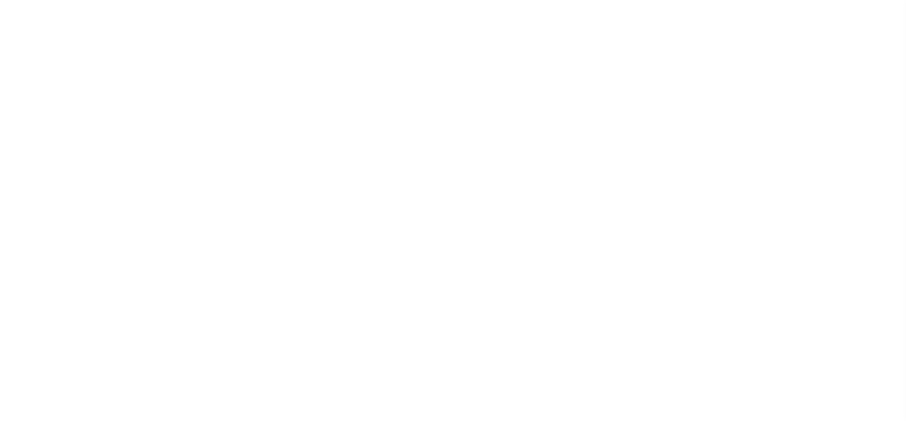
select select
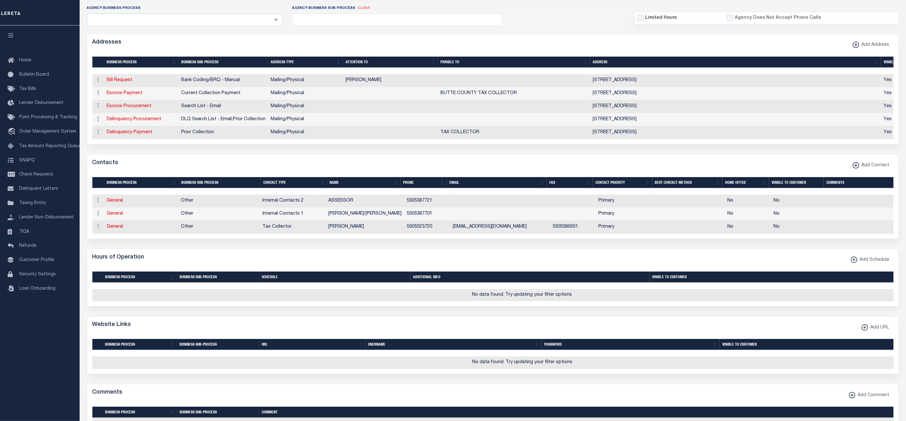
scroll to position [143, 0]
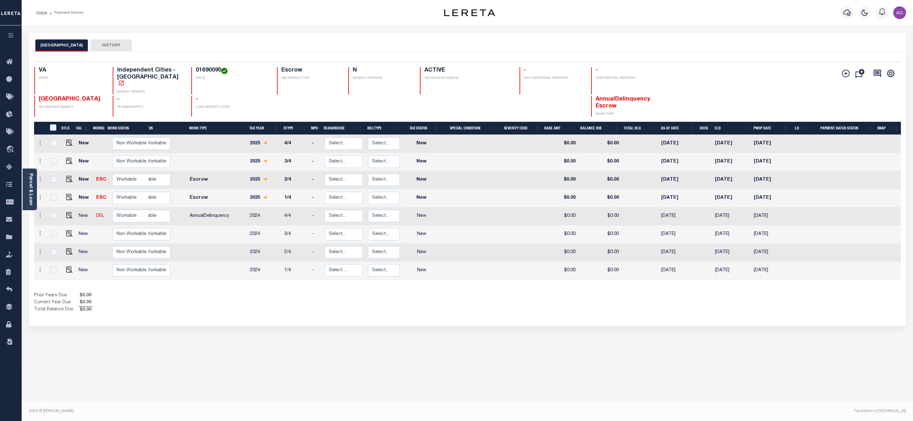
click at [196, 71] on h4 "01690090" at bounding box center [233, 70] width 74 height 7
copy h4 "01690090"
click at [565, 346] on div "PORTSMOUTH CITY HISTORY Selected 8 Results" at bounding box center [467, 212] width 887 height 359
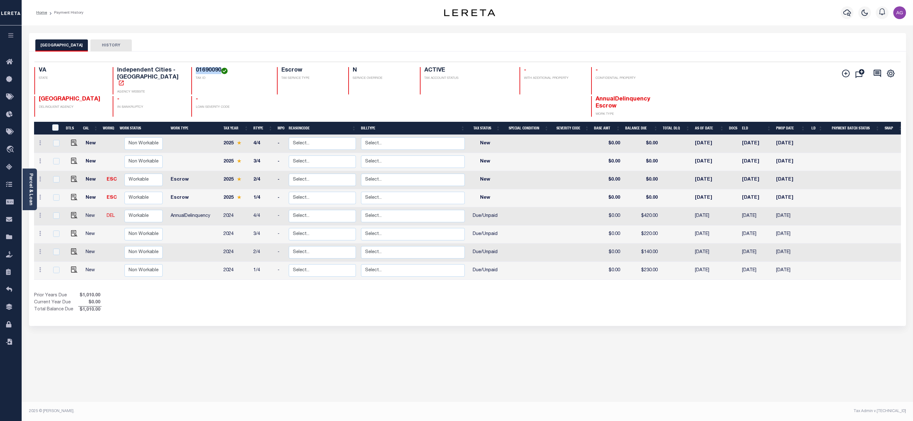
drag, startPoint x: 191, startPoint y: 72, endPoint x: 209, endPoint y: 71, distance: 17.2
click at [209, 71] on div "01690090 TAX ID" at bounding box center [230, 80] width 78 height 27
copy h4 "01690090"
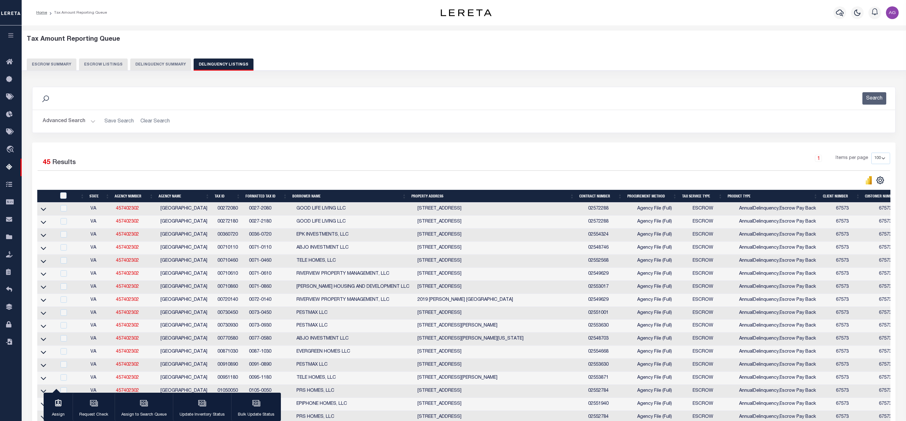
select select "100"
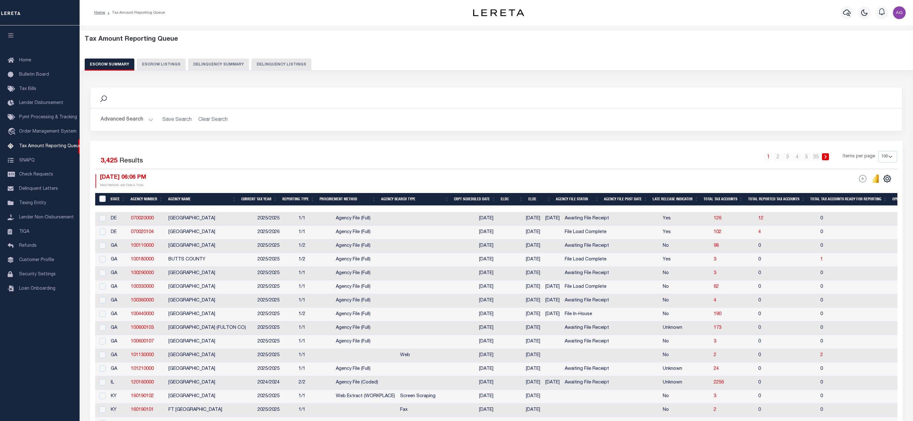
select select "100"
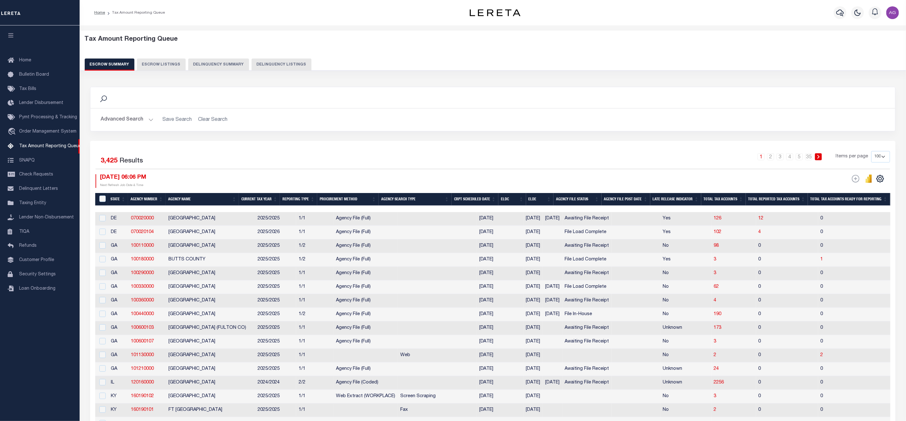
click at [275, 65] on button "Delinquency Listings" at bounding box center [281, 65] width 60 height 12
select select "100"
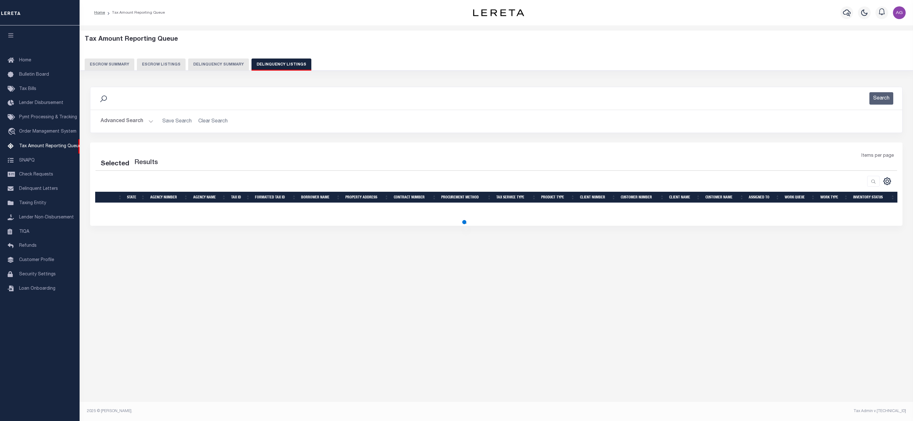
click at [133, 121] on button "Advanced Search" at bounding box center [127, 121] width 53 height 12
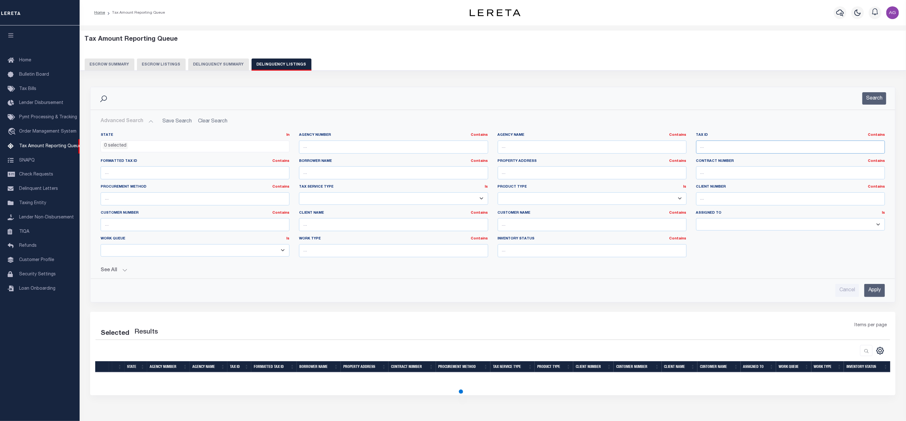
click at [720, 150] on input "text" at bounding box center [790, 147] width 189 height 13
paste input "01690090"
type input "01690090"
select select "100"
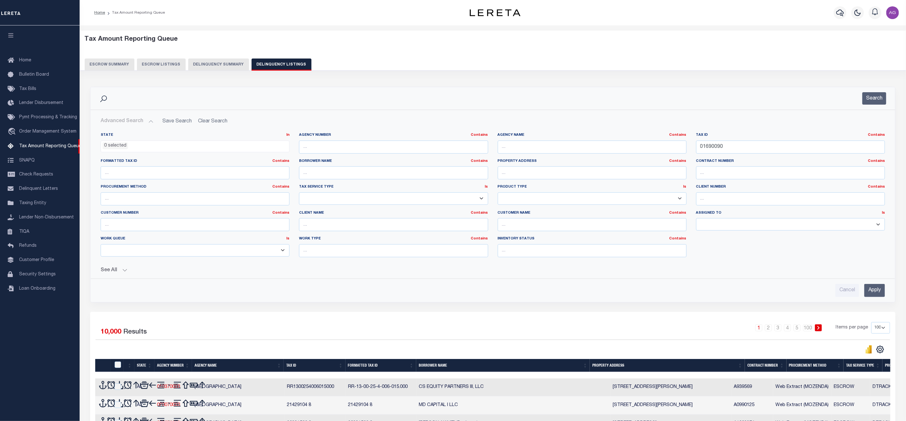
click at [875, 291] on input "Apply" at bounding box center [874, 290] width 21 height 13
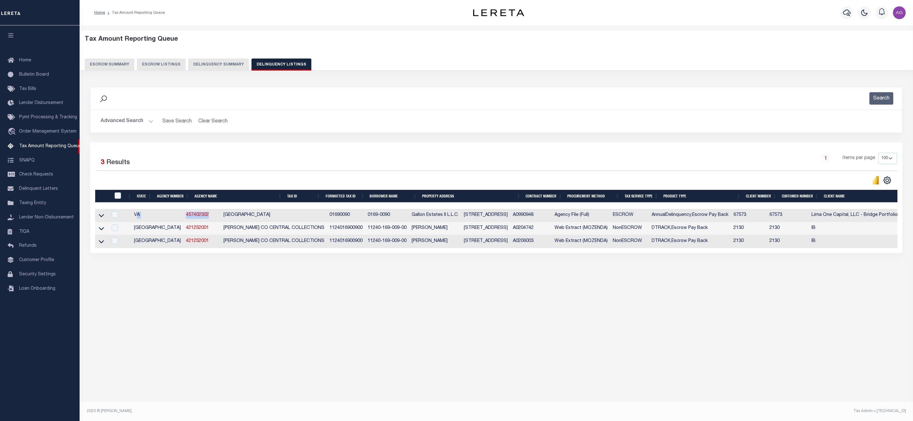
drag, startPoint x: 180, startPoint y: 218, endPoint x: 136, endPoint y: 215, distance: 44.3
click at [136, 215] on tr "VA 457402302 [GEOGRAPHIC_DATA] 01690090 0169-0090 Gallon Estates II L.L.C. [STR…" at bounding box center [615, 215] width 1041 height 13
copy tr "A 457402302"
click at [120, 119] on button "Advanced Search" at bounding box center [127, 121] width 53 height 12
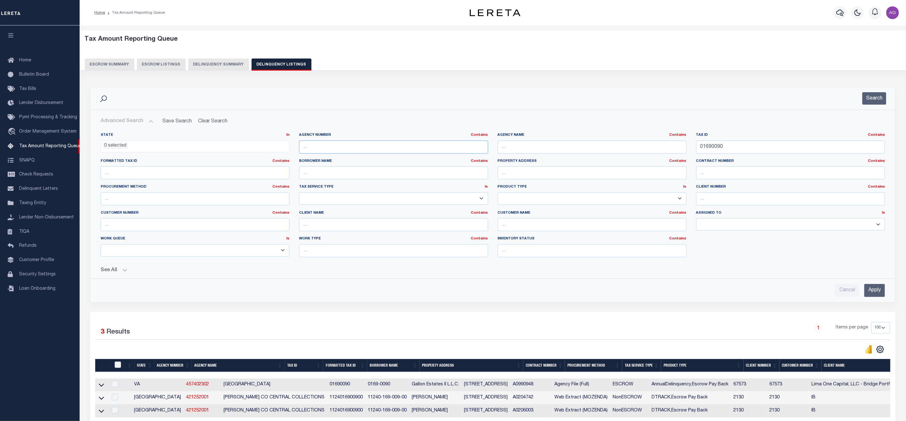
click at [326, 150] on input "text" at bounding box center [393, 147] width 189 height 13
paste input "A 457402302"
drag, startPoint x: 315, startPoint y: 149, endPoint x: 289, endPoint y: 147, distance: 25.9
click at [289, 147] on div "State In In AK AL AR AZ CA CO CT DC DE FL GA GU HI IA ID IL IN KS [GEOGRAPHIC_D…" at bounding box center [493, 198] width 794 height 130
click at [370, 154] on input "457402302" at bounding box center [393, 147] width 189 height 13
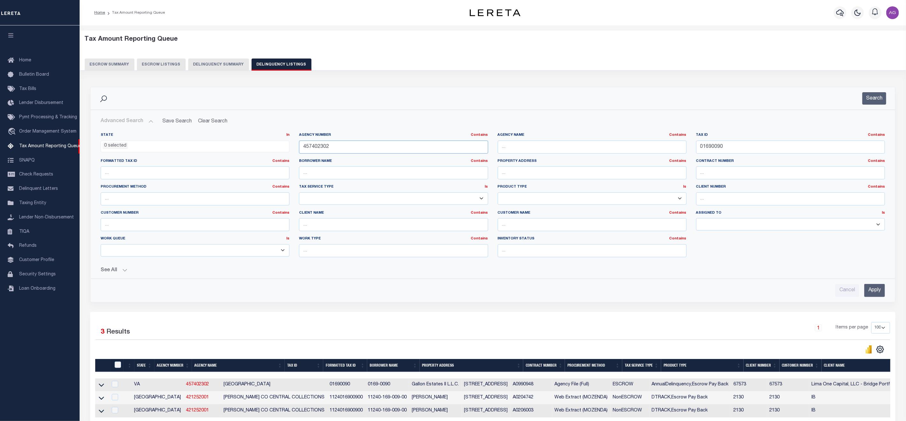
type input "457402302"
click at [872, 293] on input "Apply" at bounding box center [874, 290] width 21 height 13
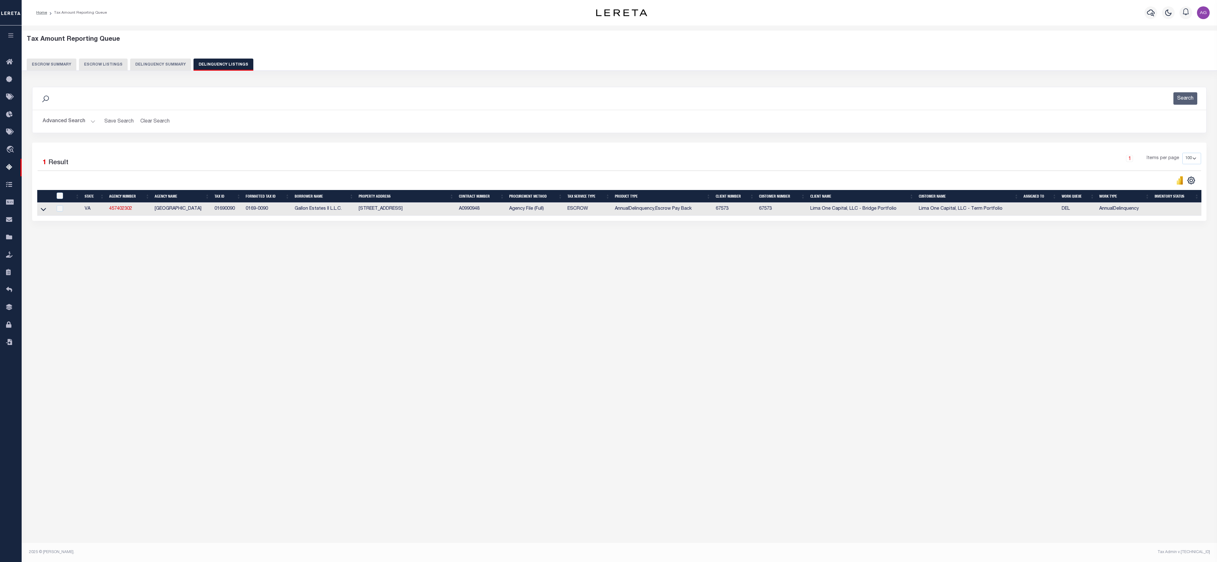
click at [166, 62] on button "Delinquency Summary" at bounding box center [160, 65] width 61 height 12
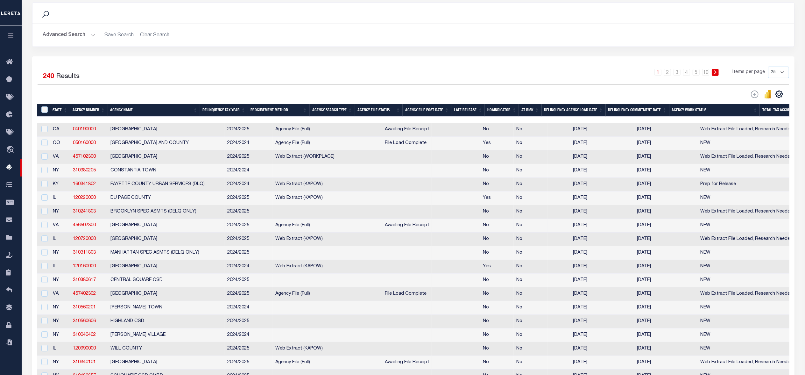
scroll to position [170, 0]
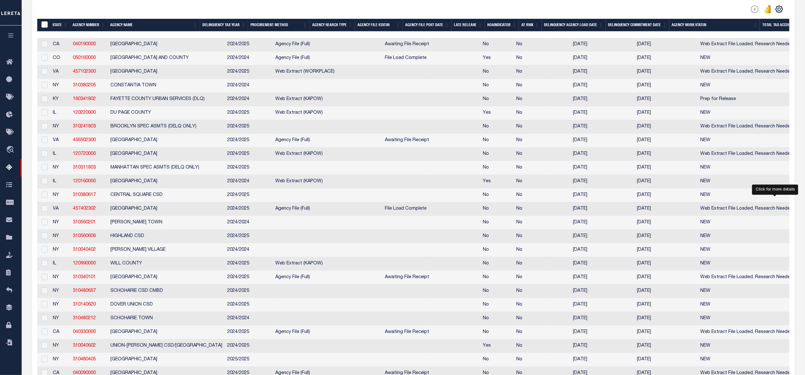
click at [798, 211] on span "45" at bounding box center [800, 208] width 5 height 4
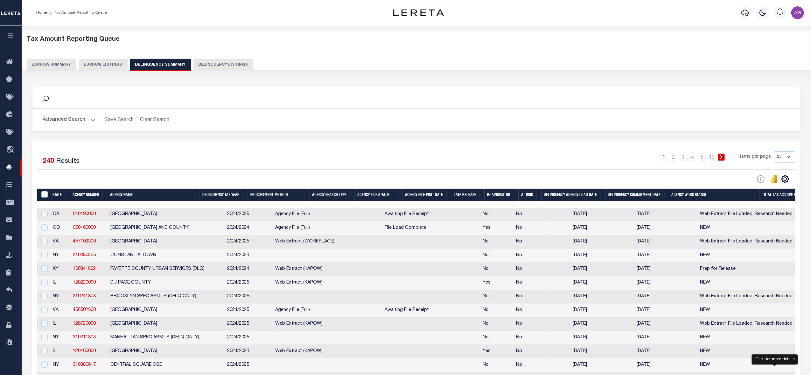
select select "100"
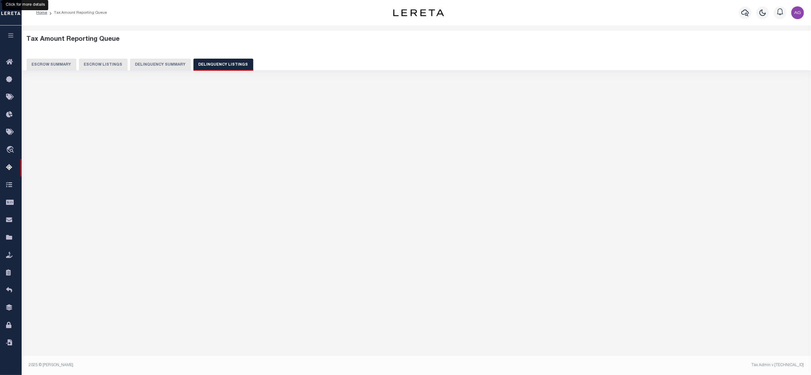
select select "100"
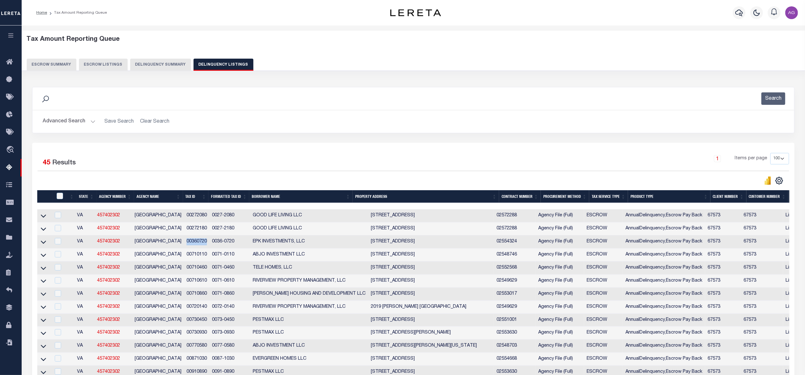
drag, startPoint x: 185, startPoint y: 244, endPoint x: 207, endPoint y: 243, distance: 21.7
click at [207, 243] on td "00360720" at bounding box center [196, 241] width 25 height 13
checkbox input "true"
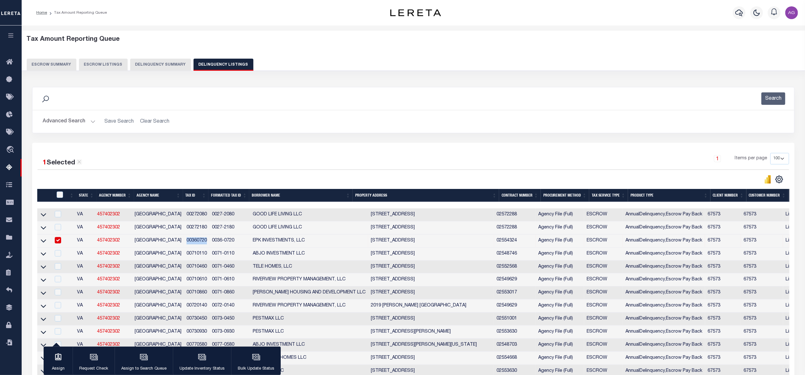
copy td "00360720"
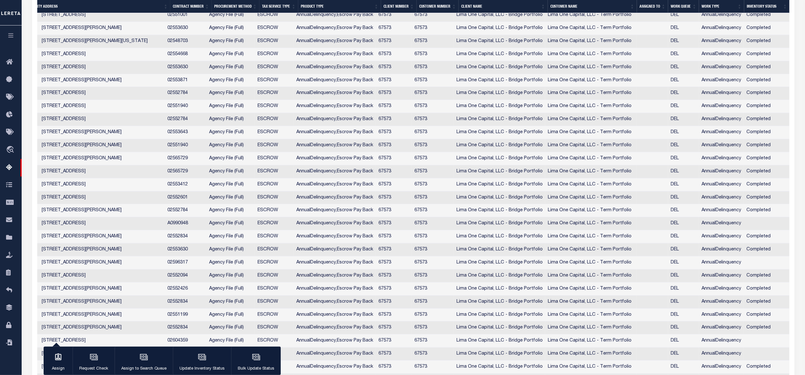
scroll to position [467, 0]
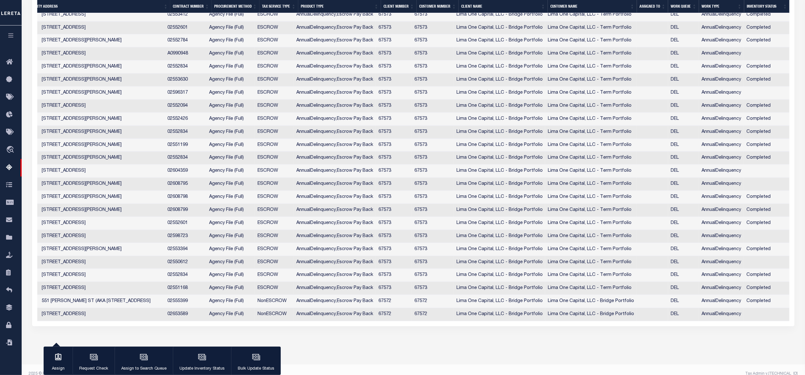
drag, startPoint x: 707, startPoint y: 344, endPoint x: 195, endPoint y: 342, distance: 511.9
click at [195, 321] on div "State Agency Number Agency Name Tax ID Formatted Tax ID Borrower Name Property …" at bounding box center [413, 28] width 752 height 586
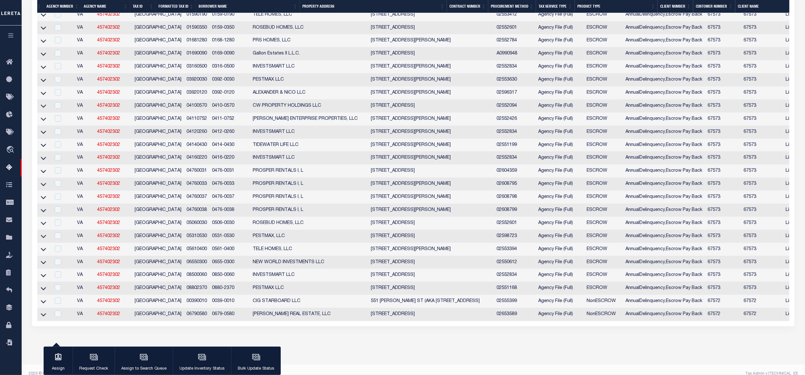
scroll to position [0, 0]
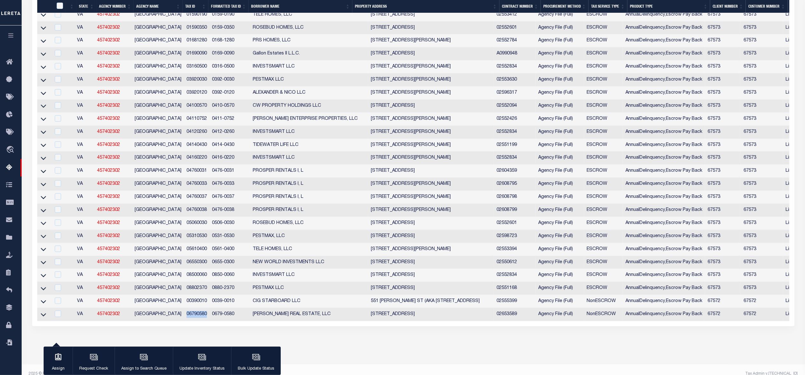
drag, startPoint x: 184, startPoint y: 335, endPoint x: 205, endPoint y: 334, distance: 21.1
click at [205, 321] on td "06790580" at bounding box center [196, 314] width 25 height 13
copy td "06790580"
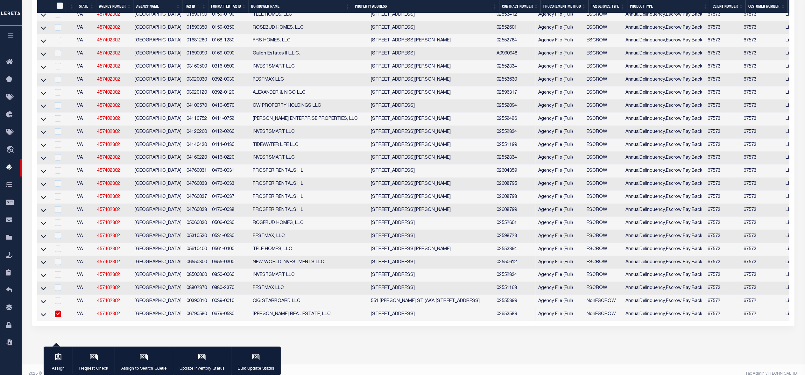
click at [368, 321] on td "[STREET_ADDRESS]" at bounding box center [431, 314] width 126 height 13
checkbox input "false"
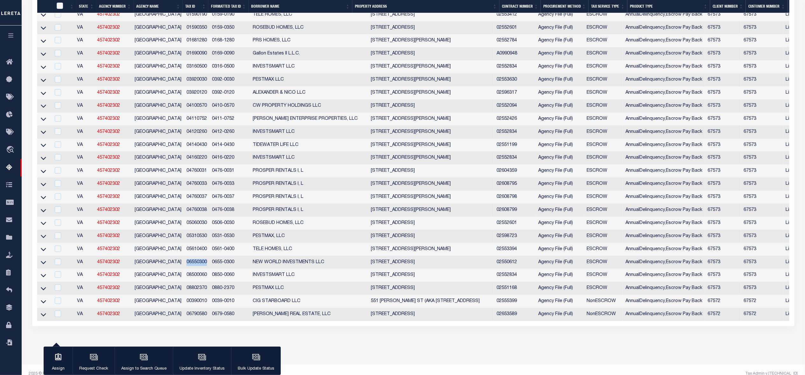
drag, startPoint x: 186, startPoint y: 279, endPoint x: 208, endPoint y: 278, distance: 21.4
click at [208, 269] on td "06550300" at bounding box center [196, 262] width 25 height 13
checkbox input "true"
copy td "06550300"
